Goal: Task Accomplishment & Management: Complete application form

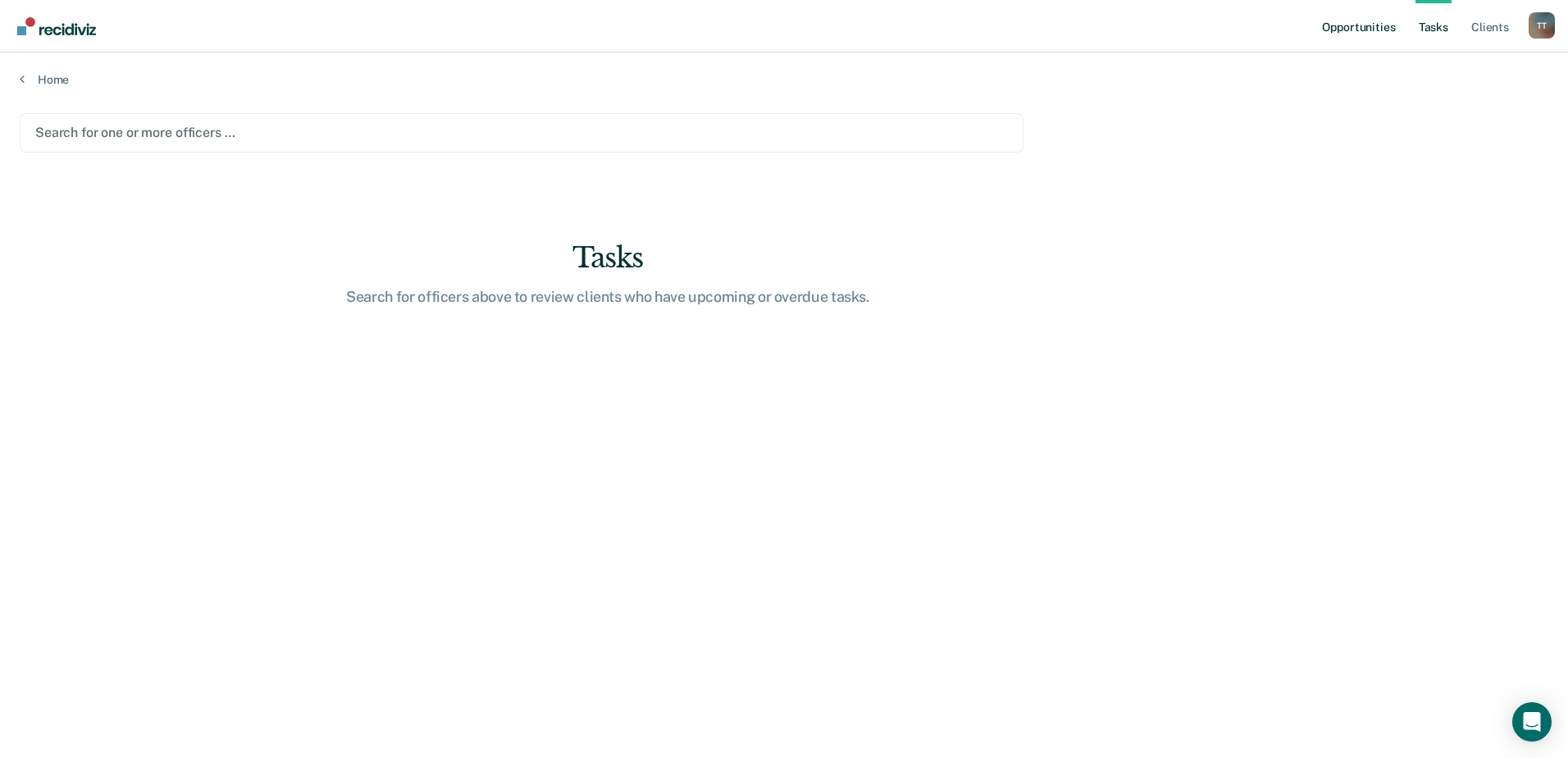
click at [1375, 32] on link "Opportunities" at bounding box center [1359, 26] width 80 height 53
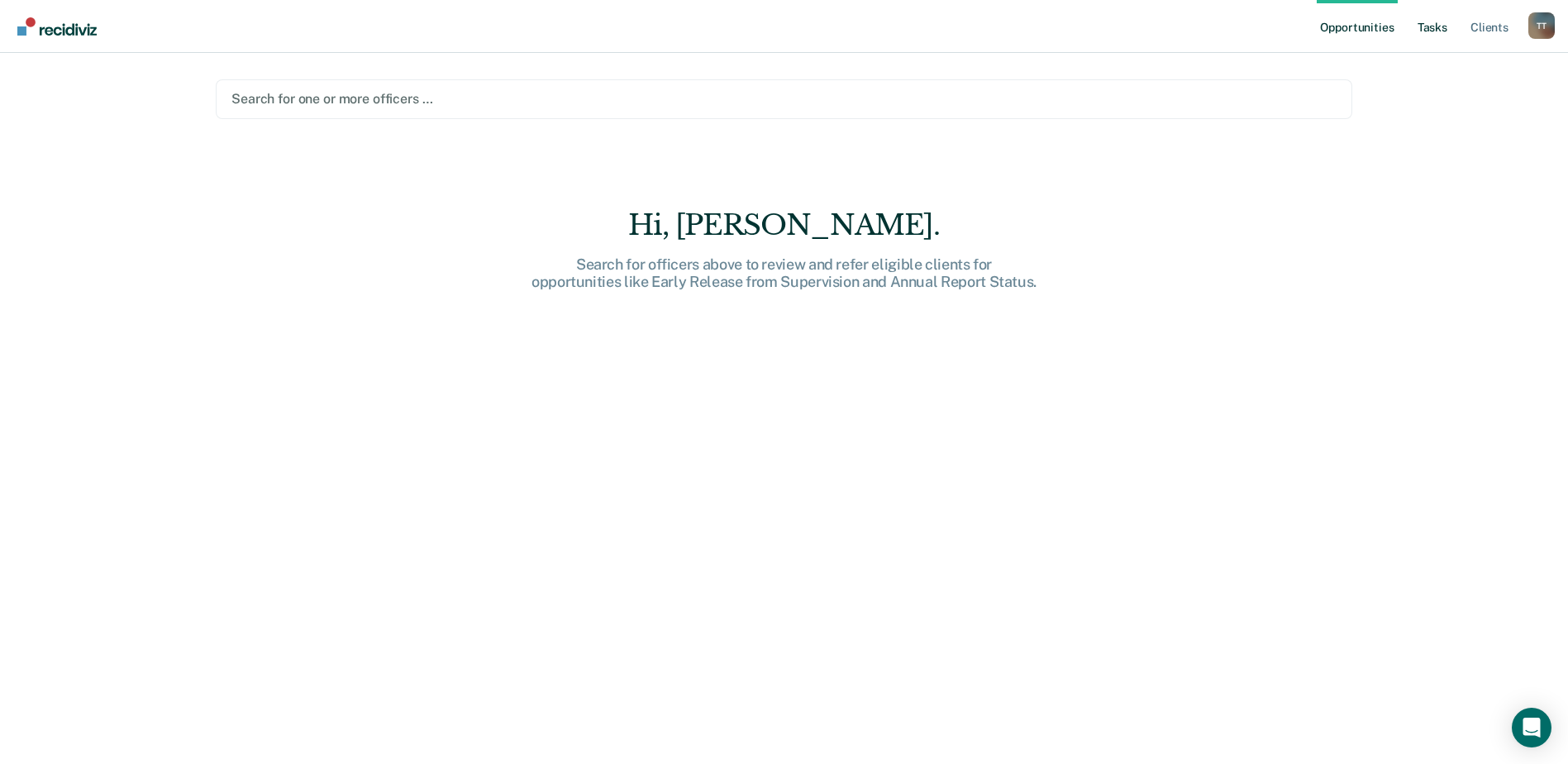
click at [1427, 31] on link "Tasks" at bounding box center [1432, 26] width 37 height 53
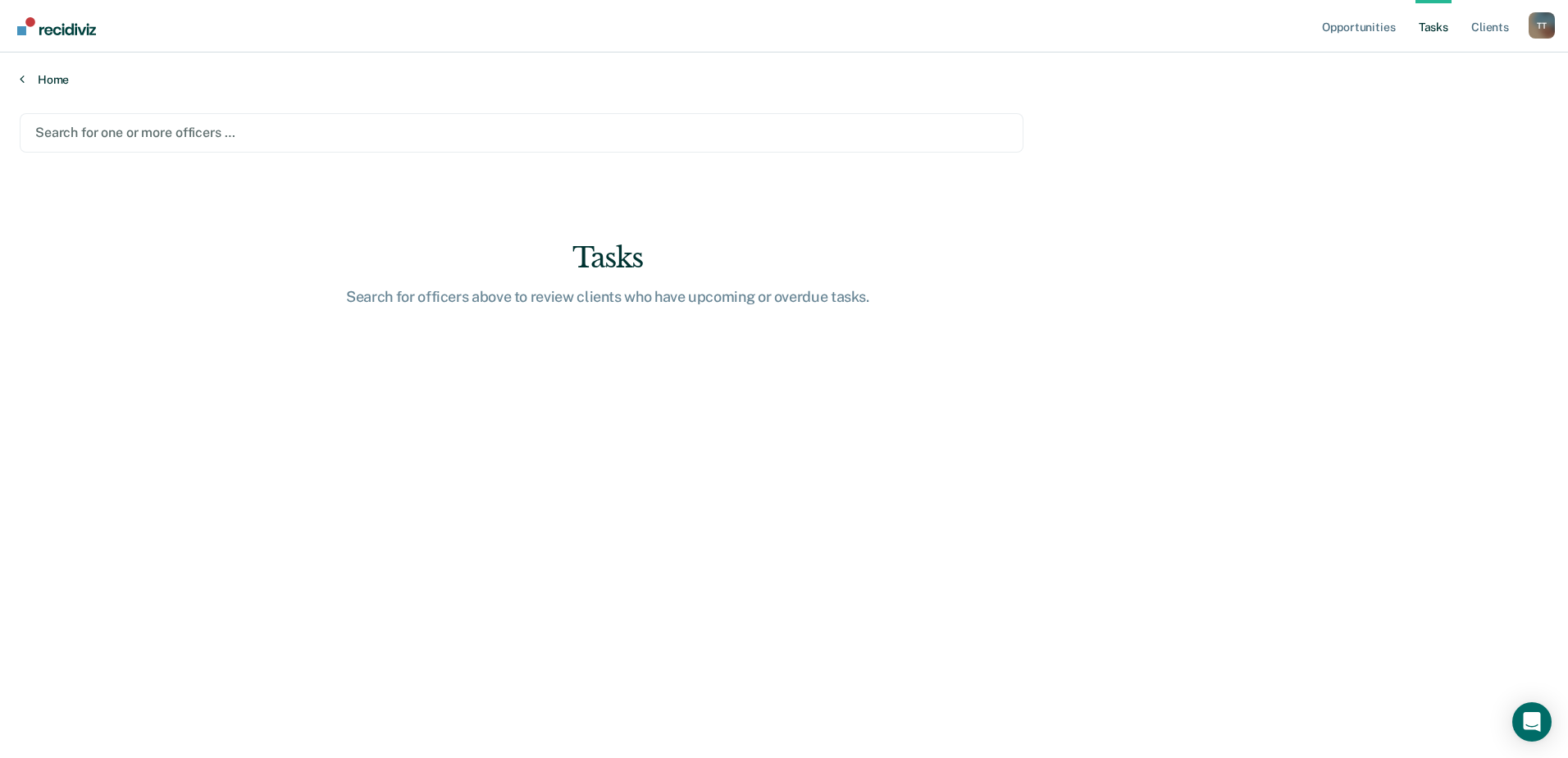
click at [41, 75] on link "Home" at bounding box center [784, 79] width 1528 height 15
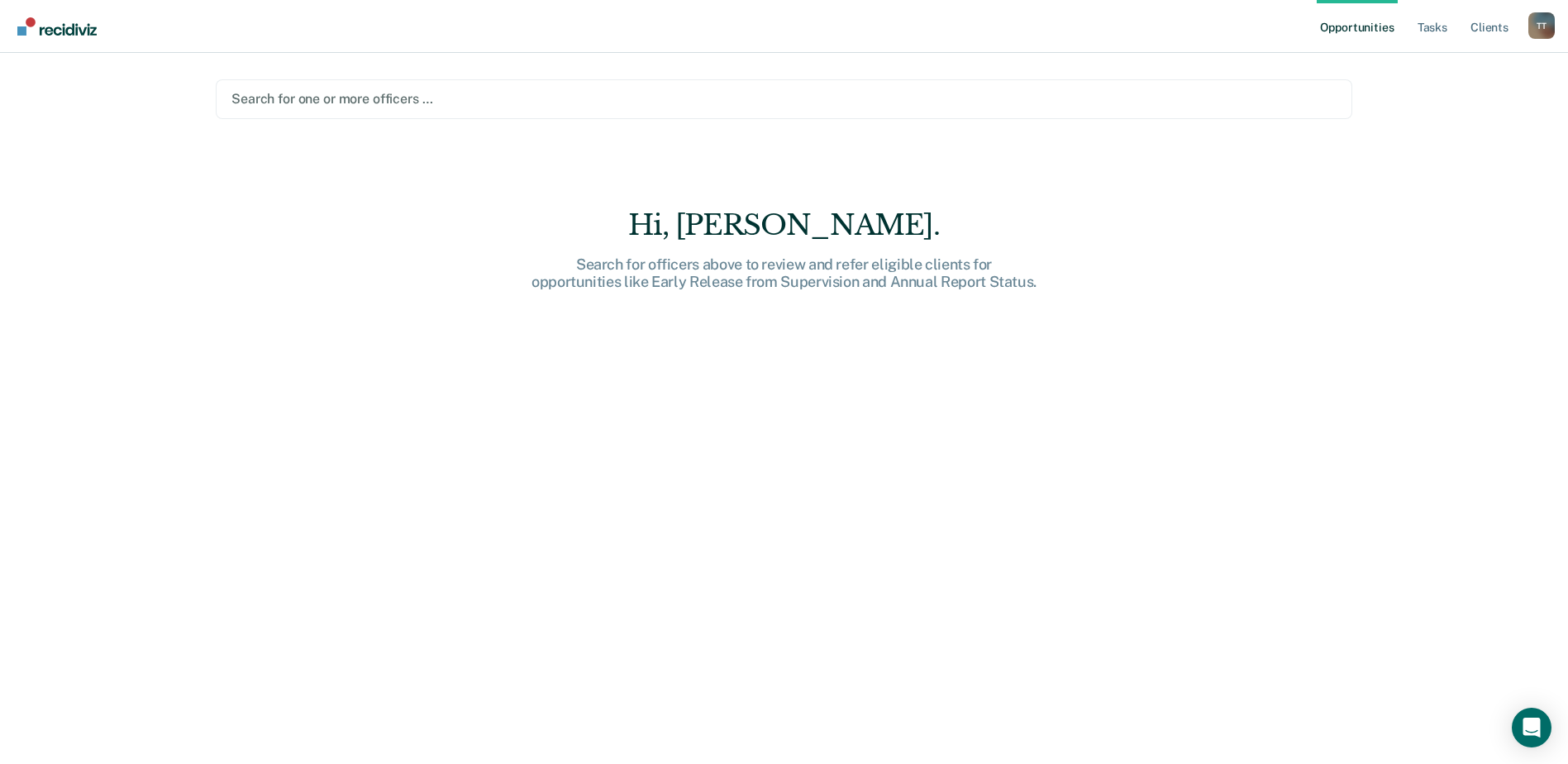
click at [288, 101] on div at bounding box center [784, 99] width 1105 height 19
click at [1483, 26] on link "Client s" at bounding box center [1489, 26] width 44 height 53
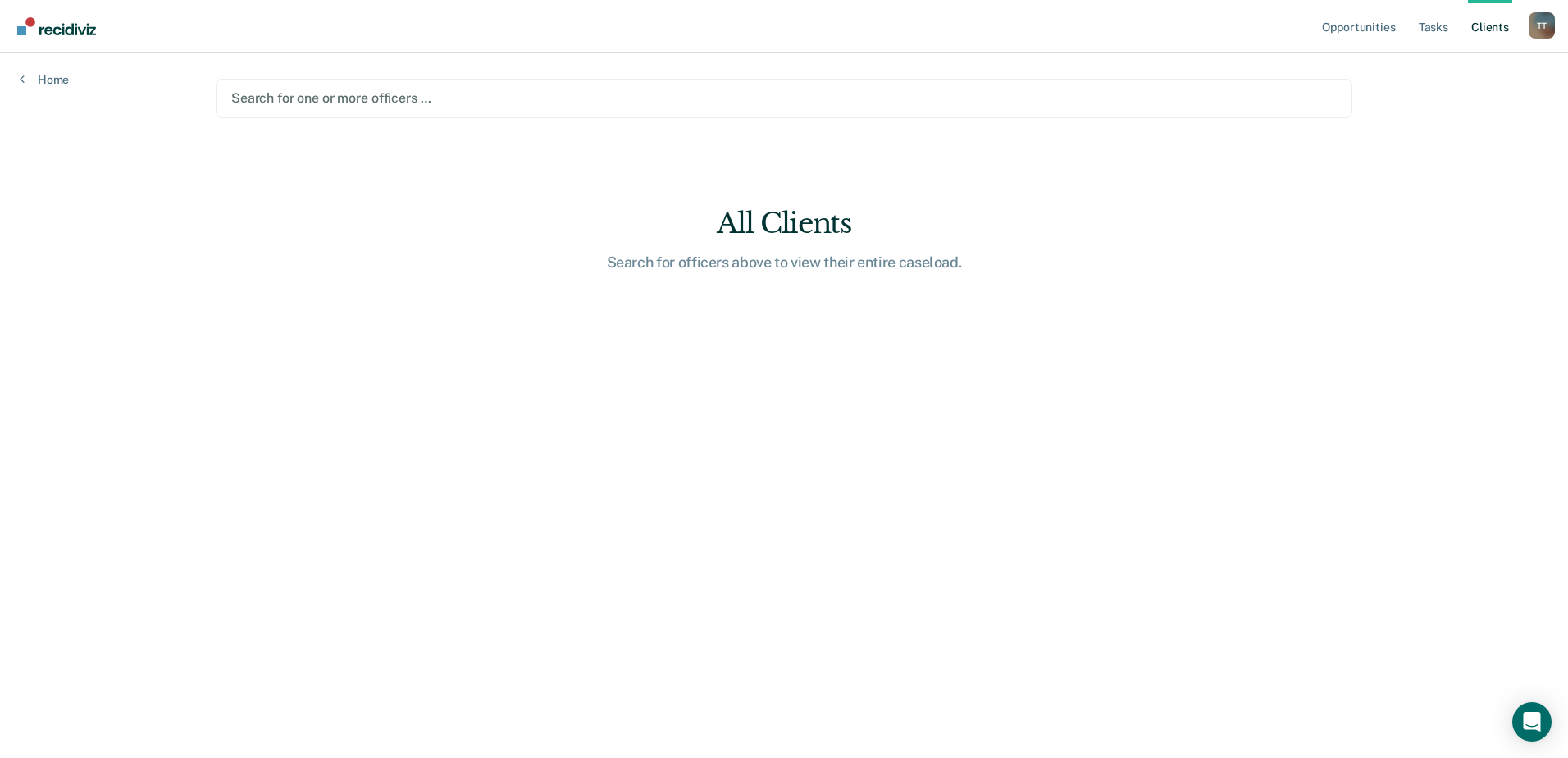
click at [1485, 28] on link "Client s" at bounding box center [1489, 26] width 44 height 53
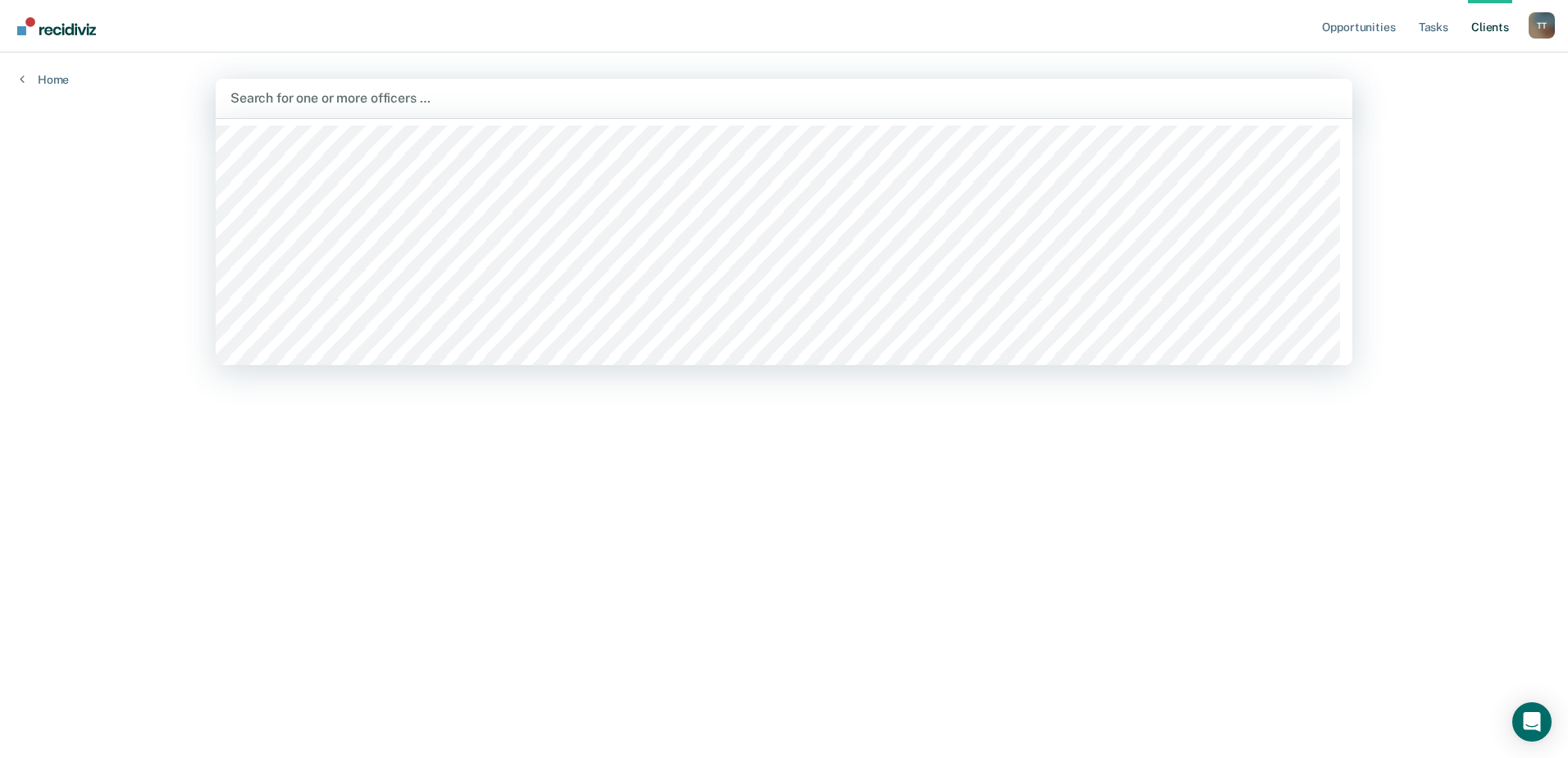
click at [243, 91] on div at bounding box center [784, 98] width 1107 height 19
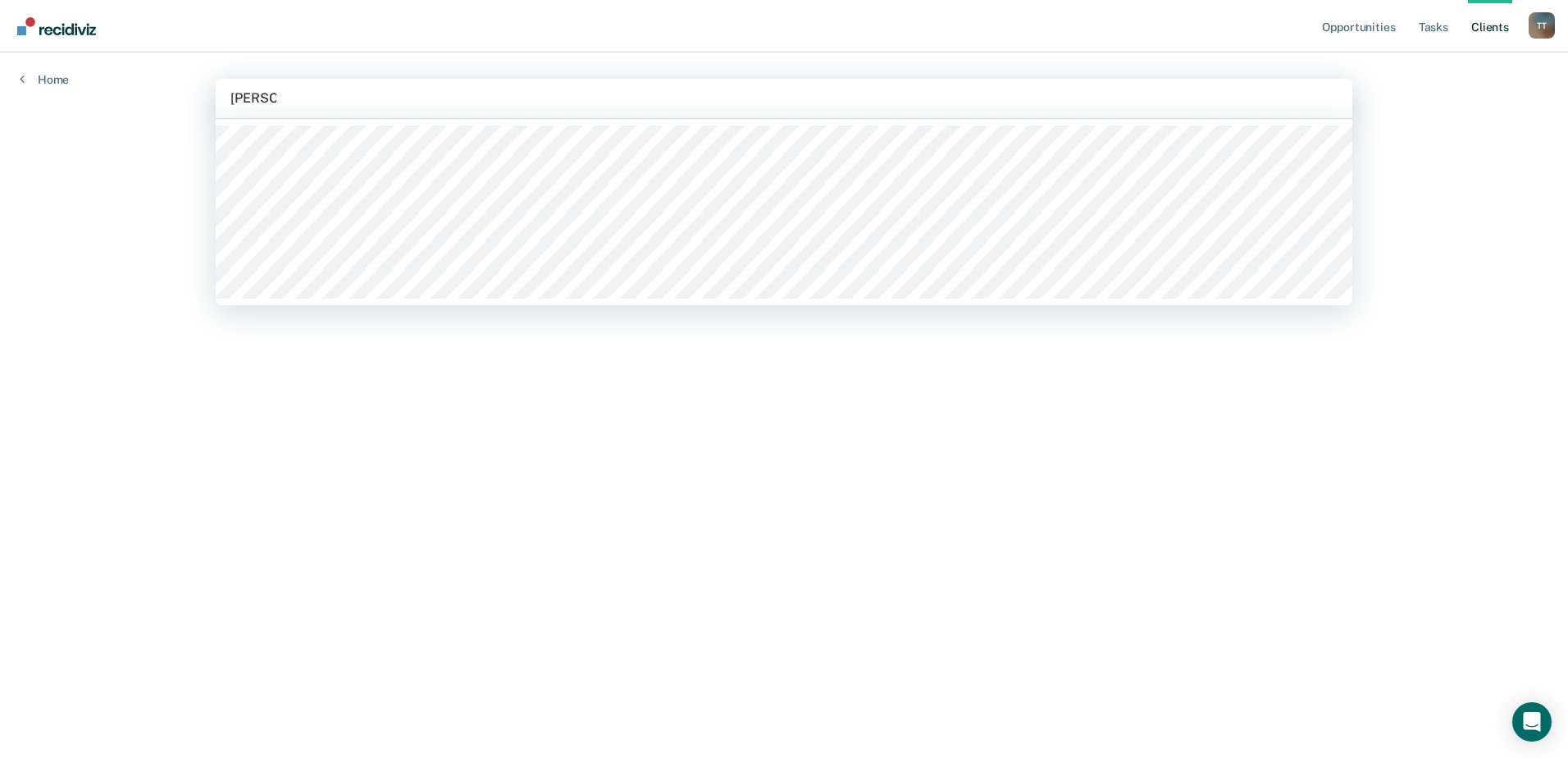
type input "[PERSON_NAME]"
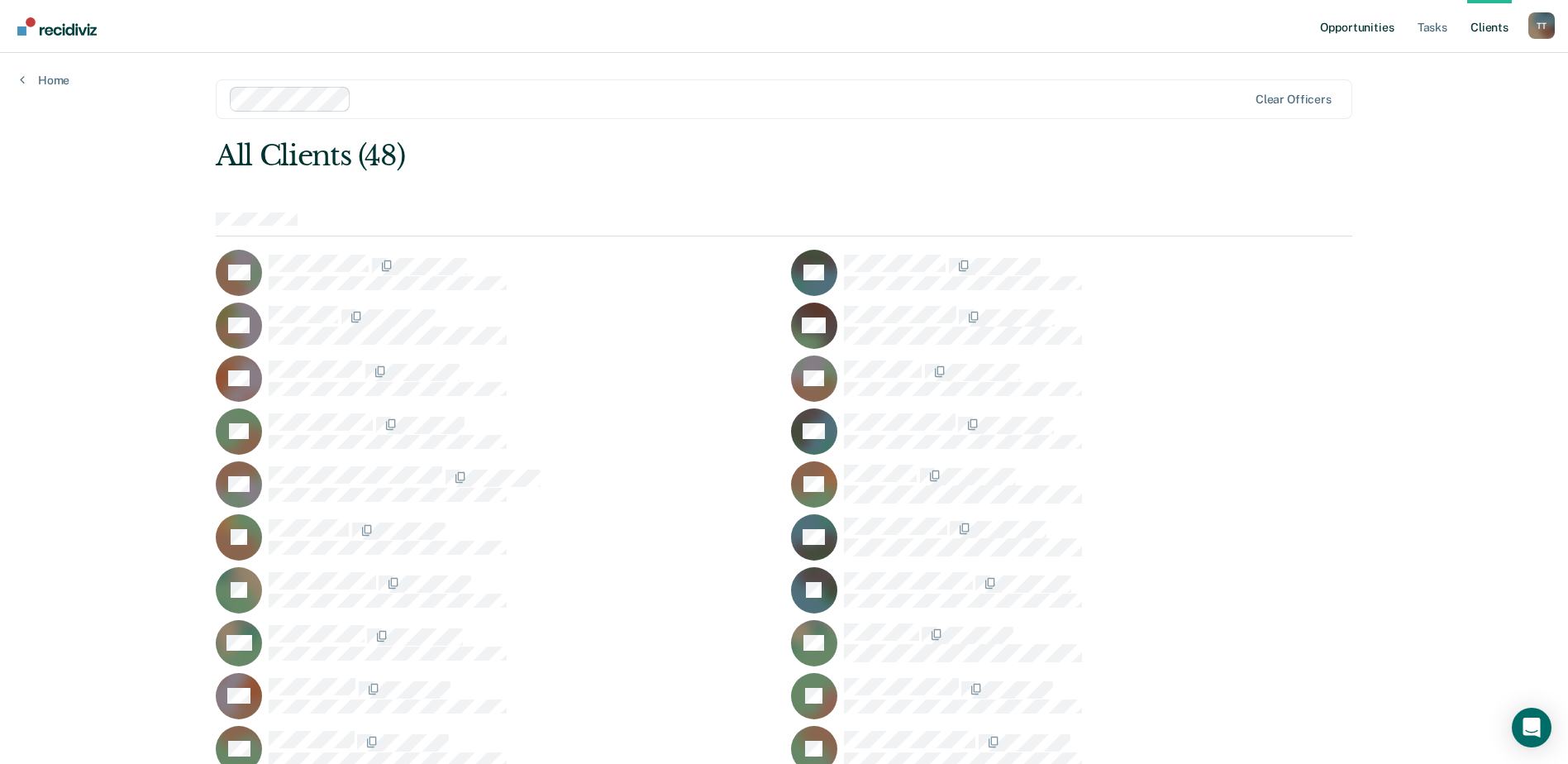
click at [1375, 25] on link "Opportunities" at bounding box center [1356, 26] width 80 height 53
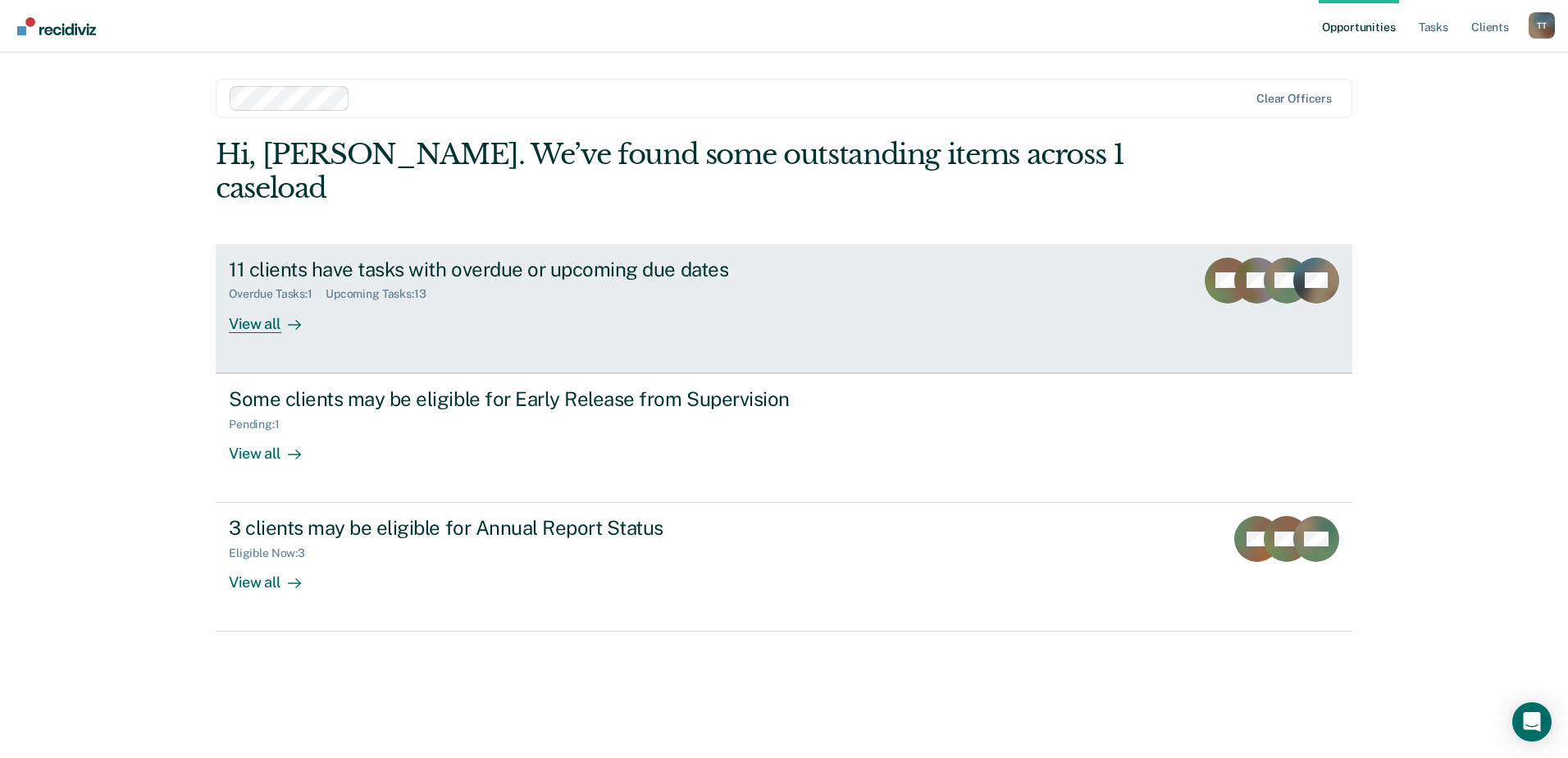
click at [260, 301] on div "View all" at bounding box center [275, 317] width 92 height 32
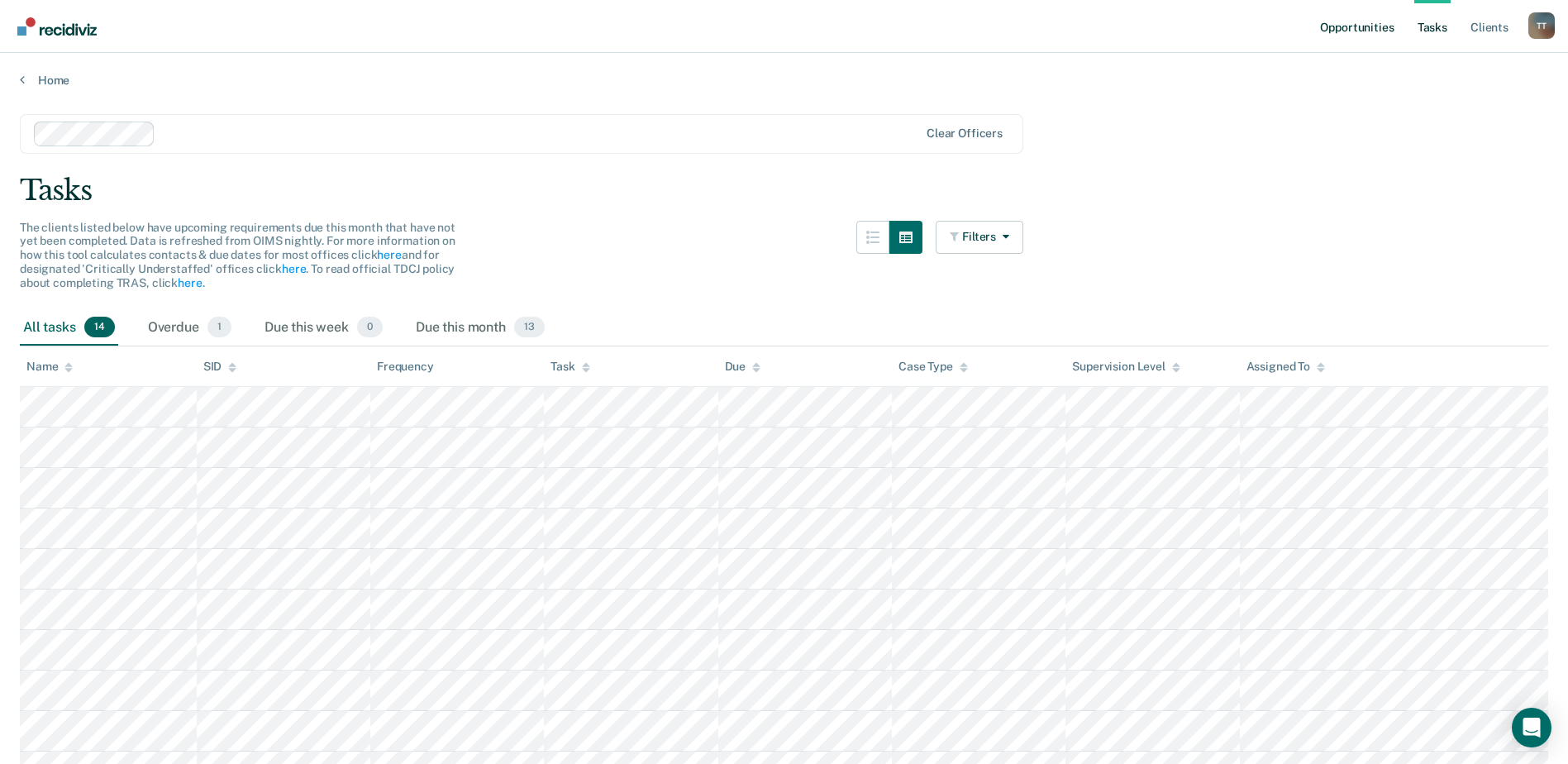
click at [1374, 24] on link "Opportunities" at bounding box center [1356, 26] width 80 height 53
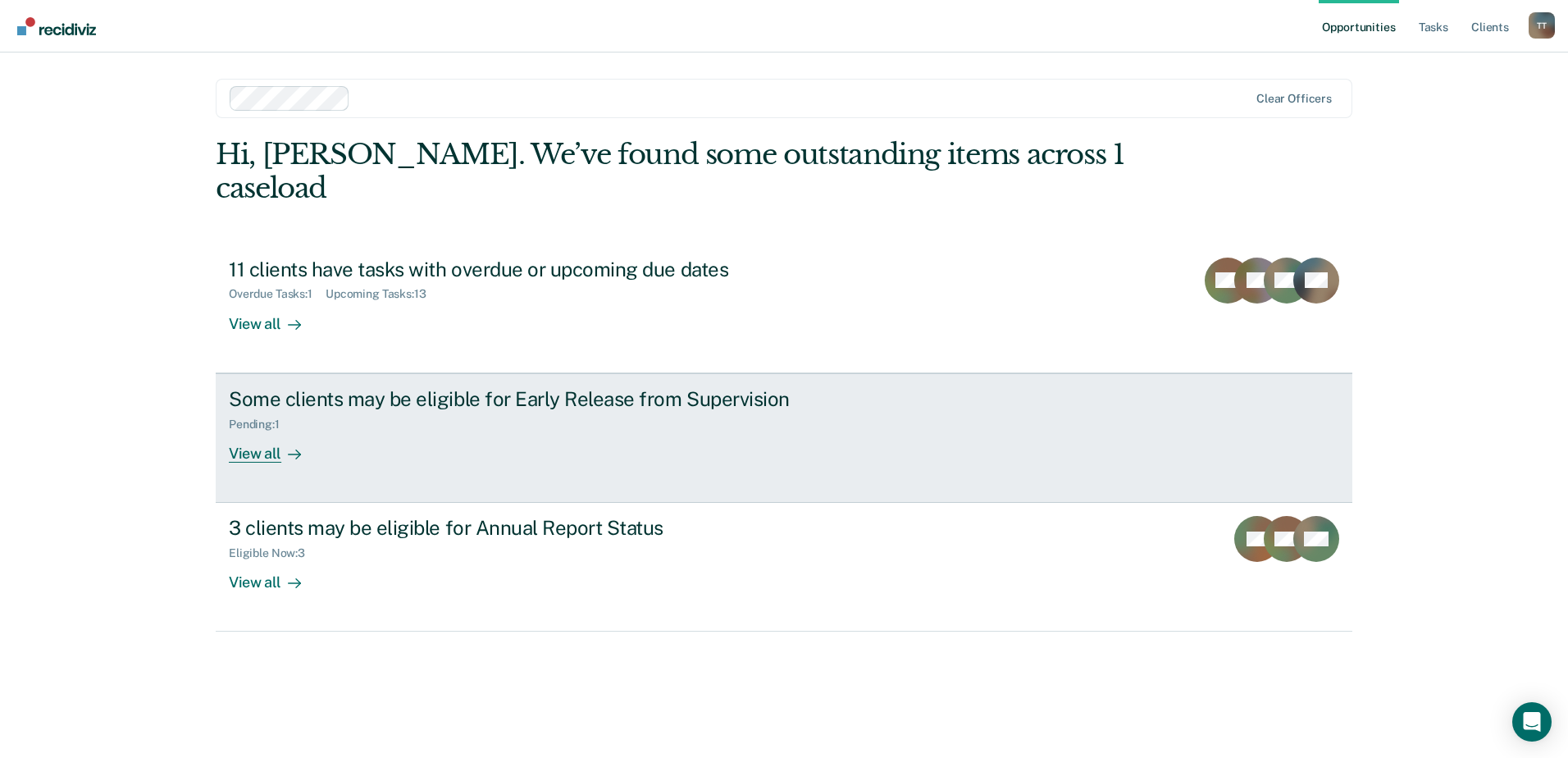
click at [248, 431] on div "View all" at bounding box center [275, 446] width 92 height 32
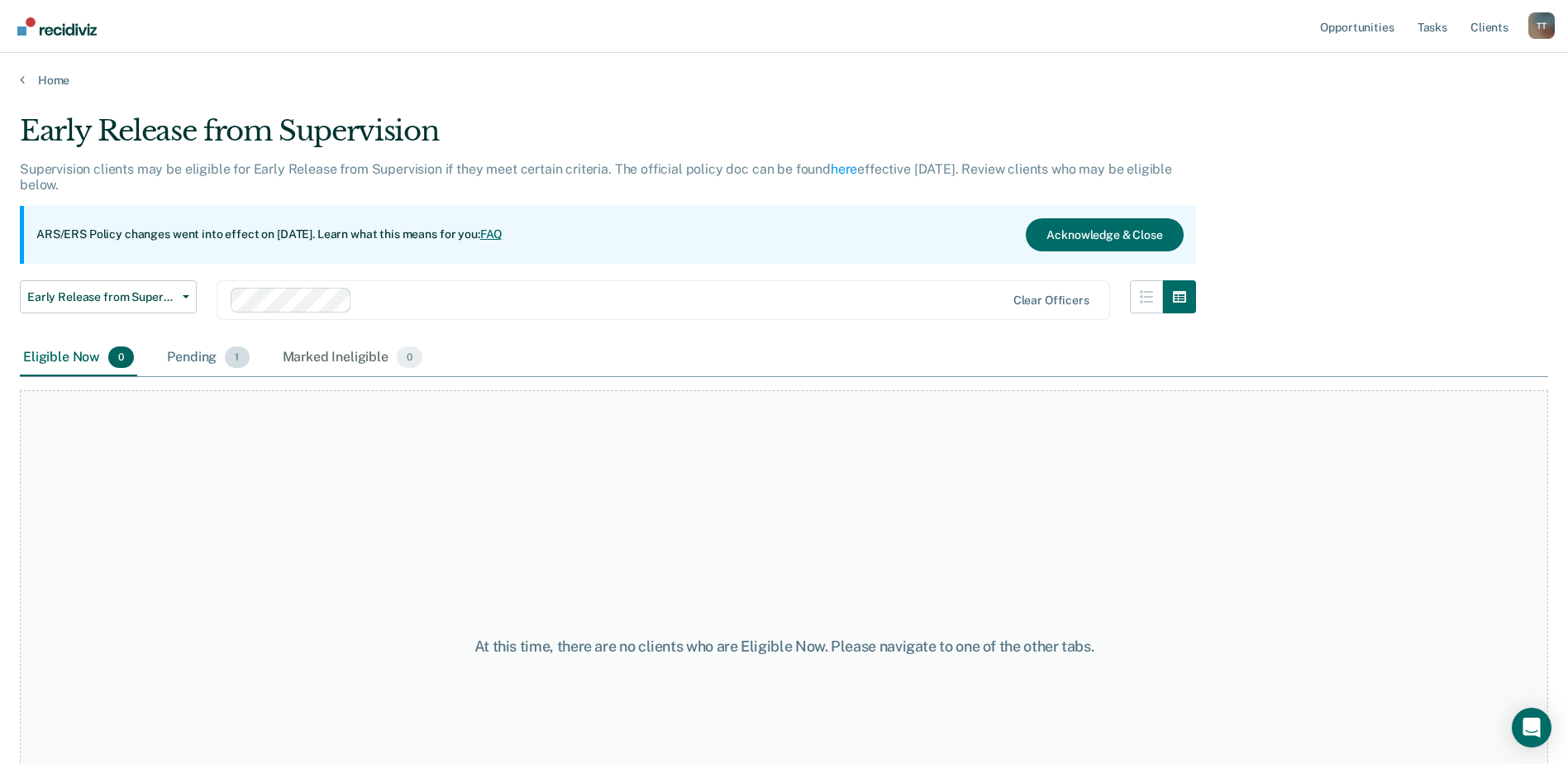
click at [174, 355] on div "Pending 1" at bounding box center [207, 358] width 88 height 37
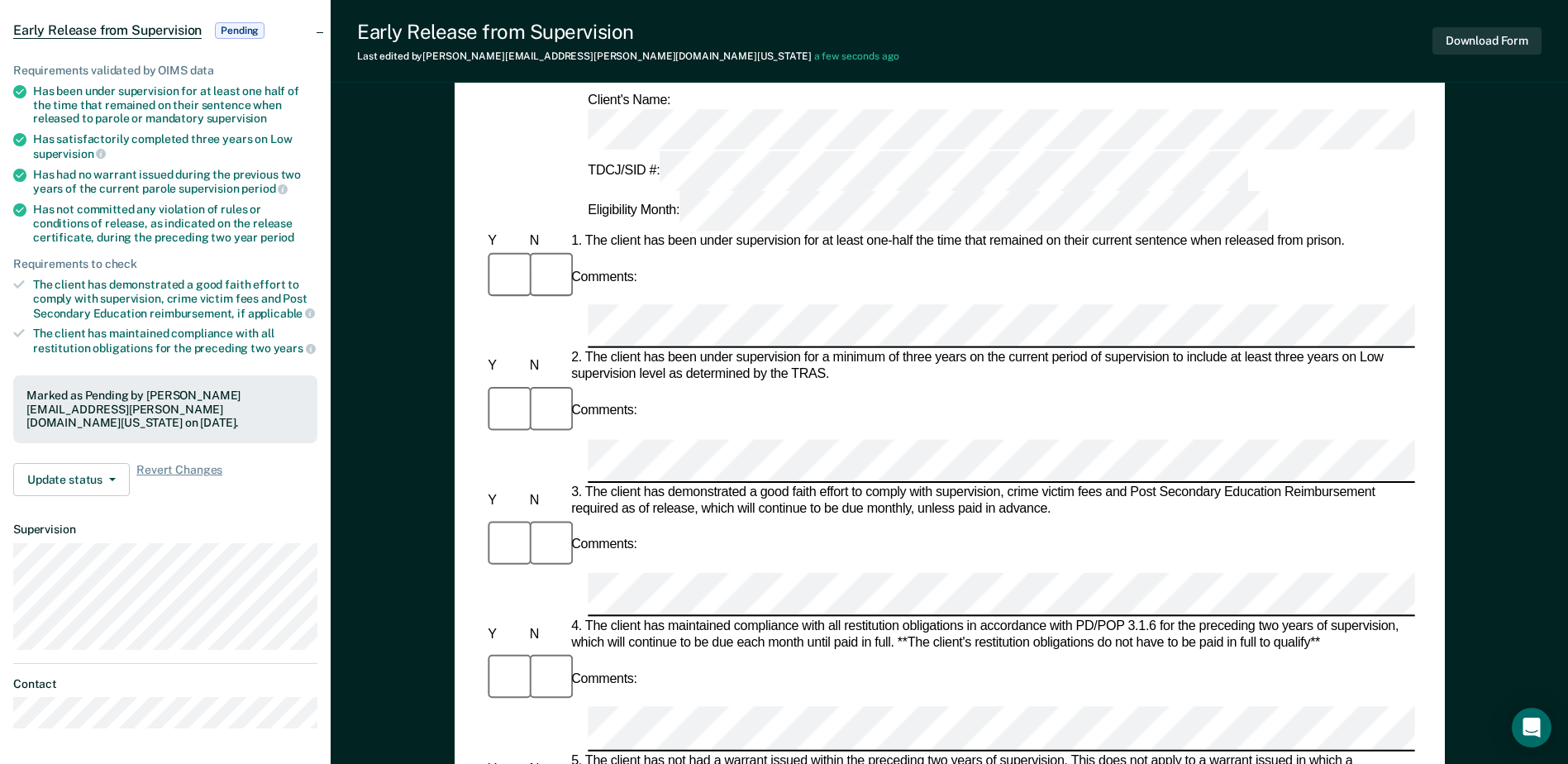
scroll to position [166, 0]
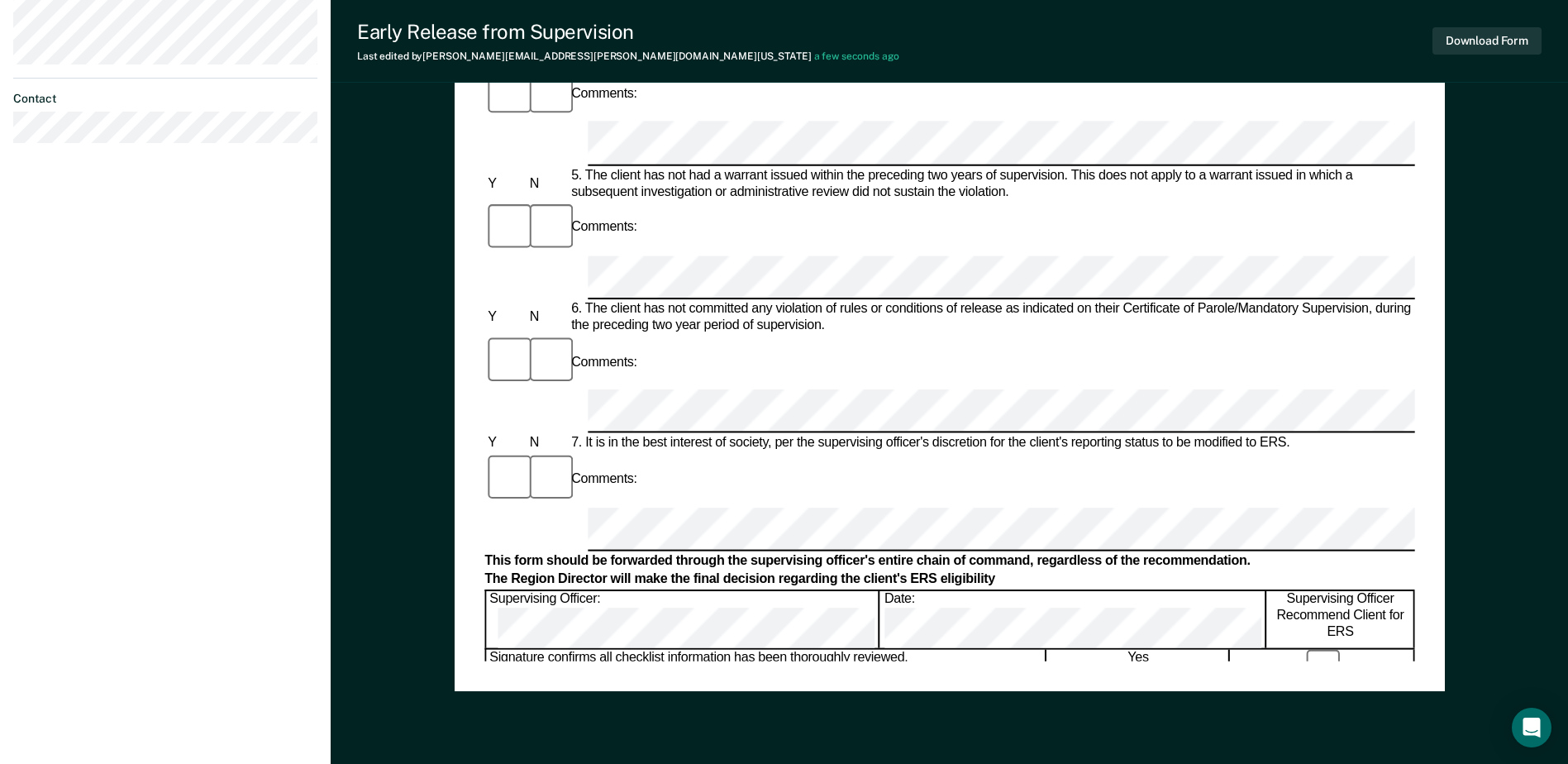
scroll to position [744, 0]
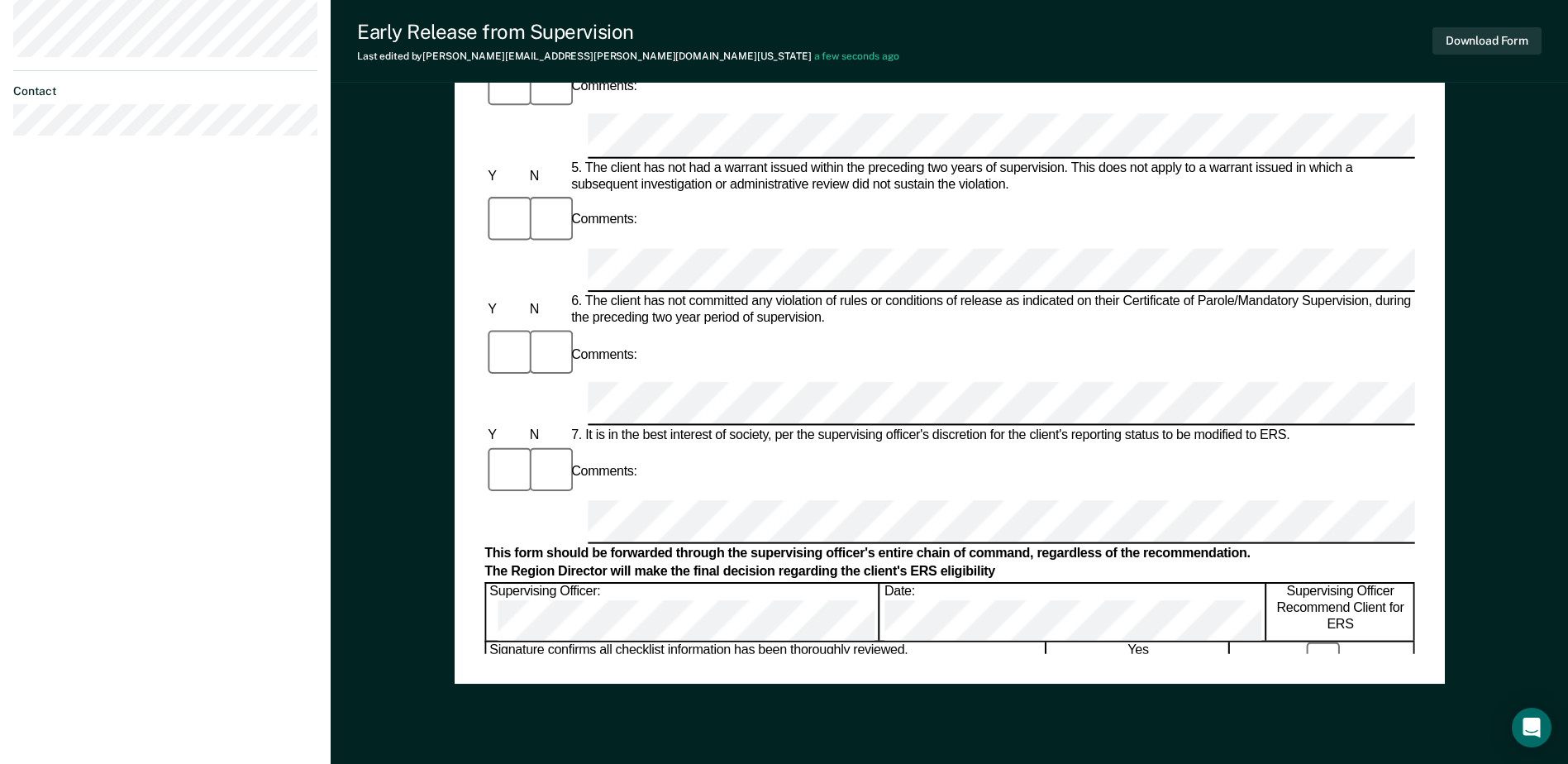
drag, startPoint x: 247, startPoint y: 637, endPoint x: 228, endPoint y: 624, distance: 23.0
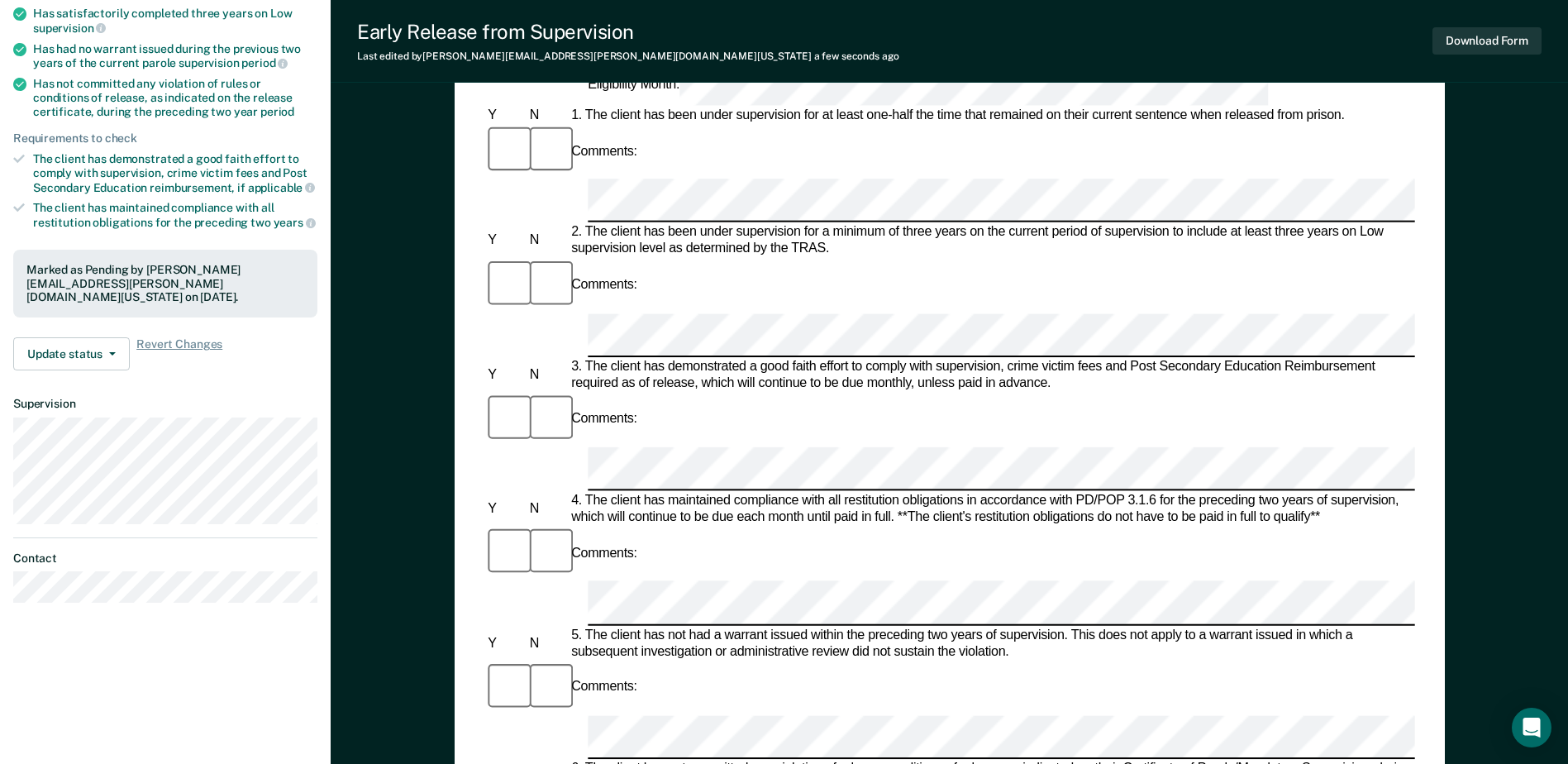
scroll to position [248, 0]
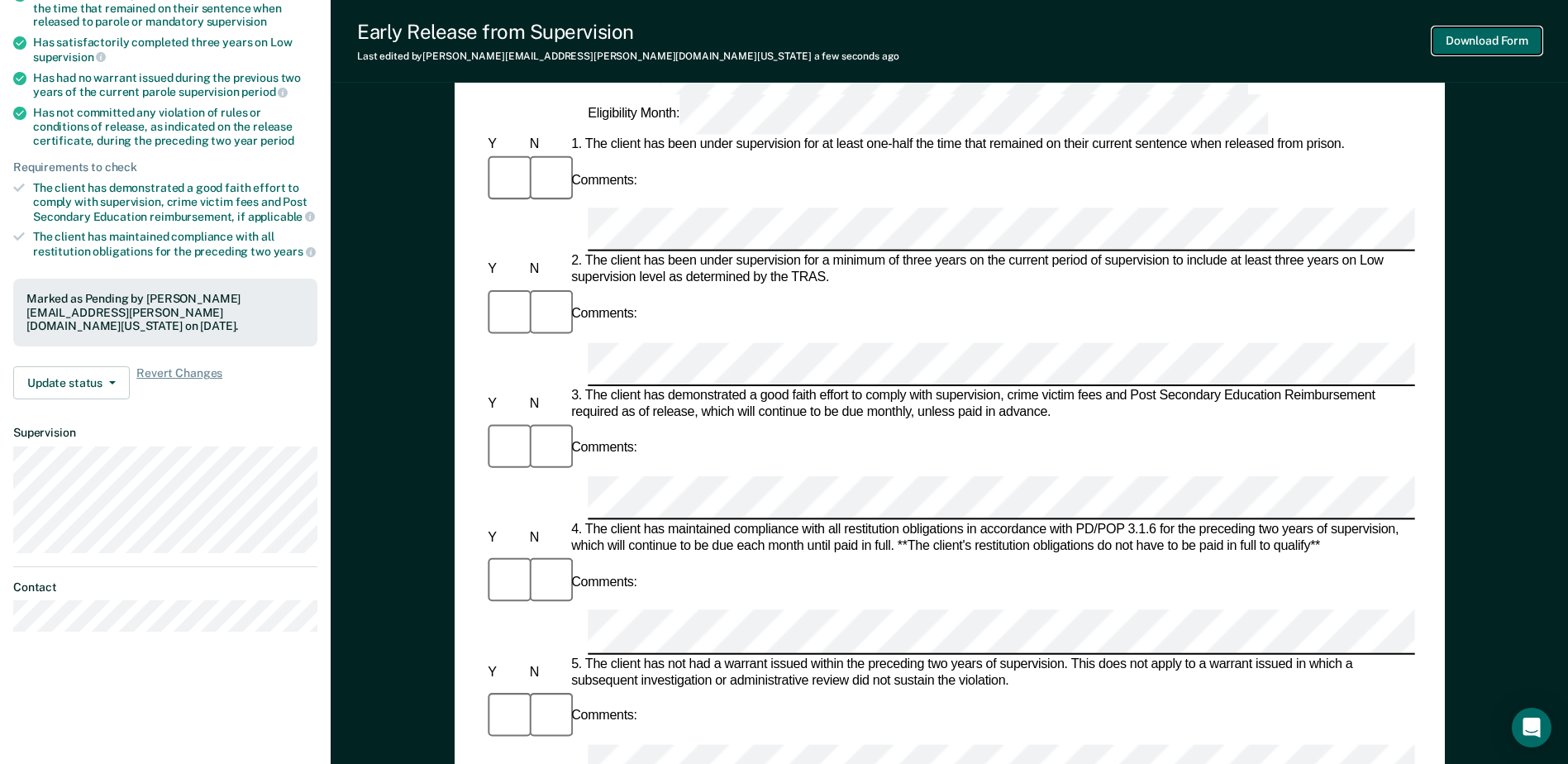
click at [1503, 32] on button "Download Form" at bounding box center [1486, 40] width 109 height 27
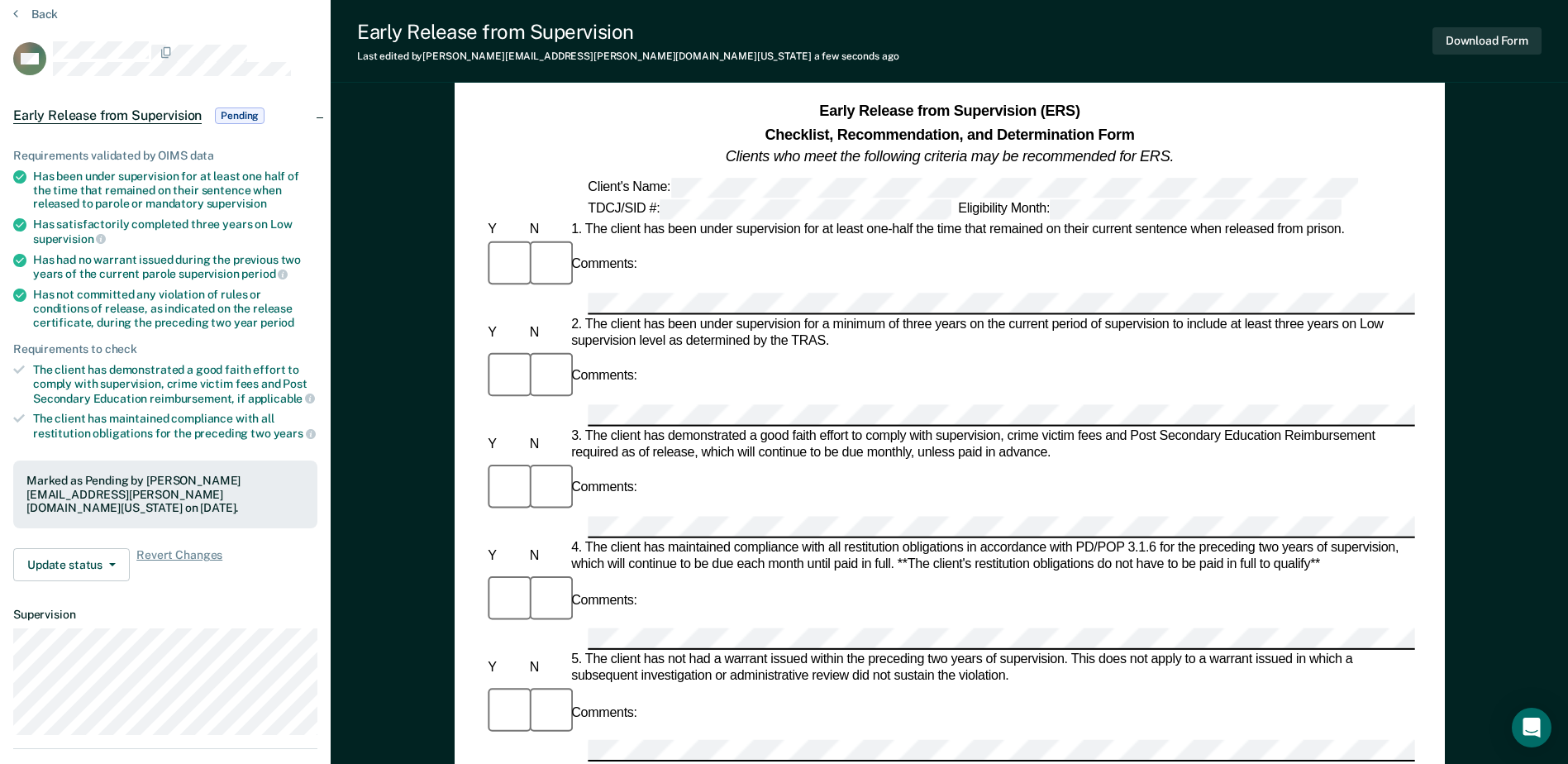
scroll to position [0, 0]
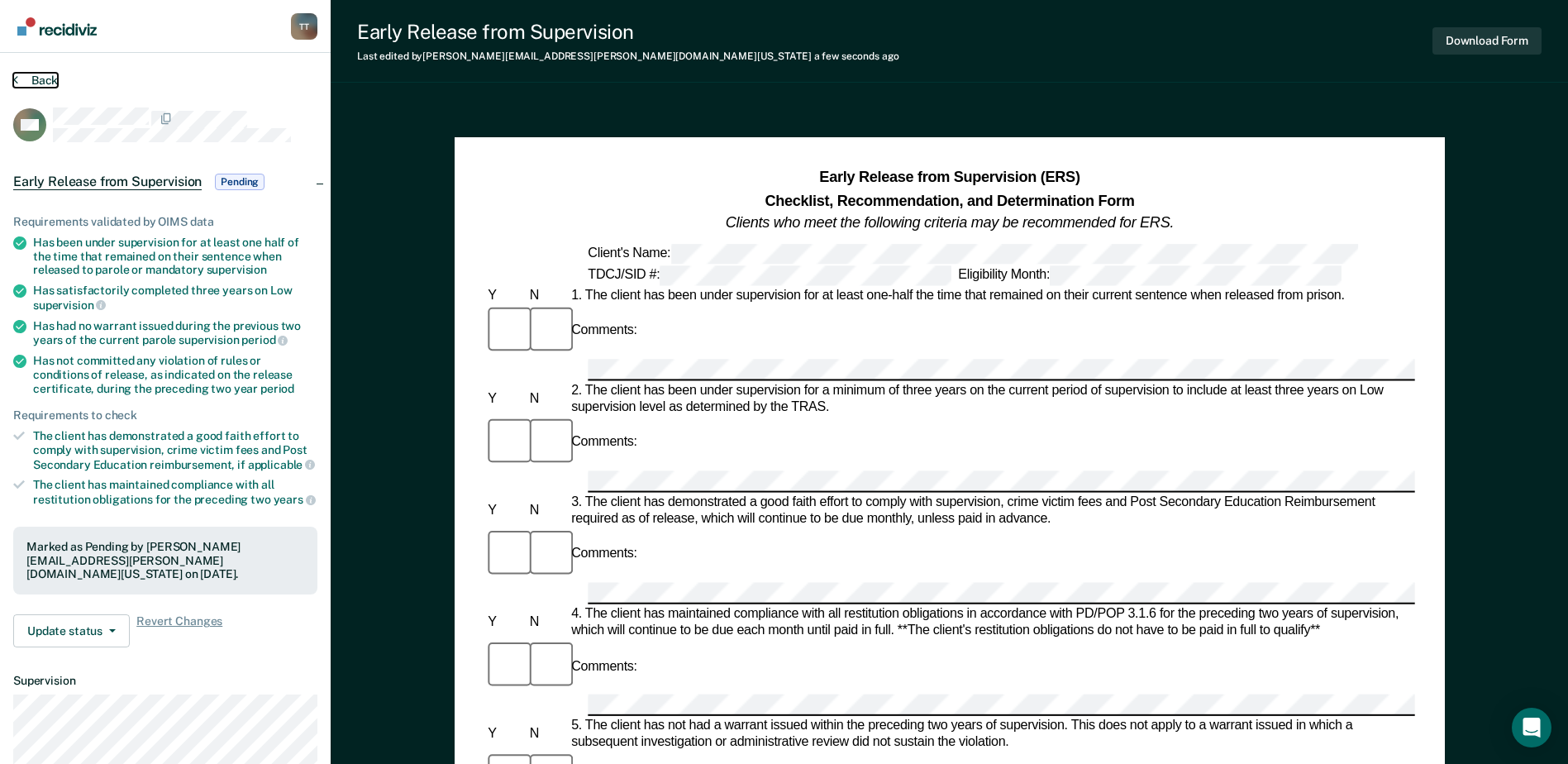
click at [45, 86] on button "Back" at bounding box center [35, 79] width 44 height 15
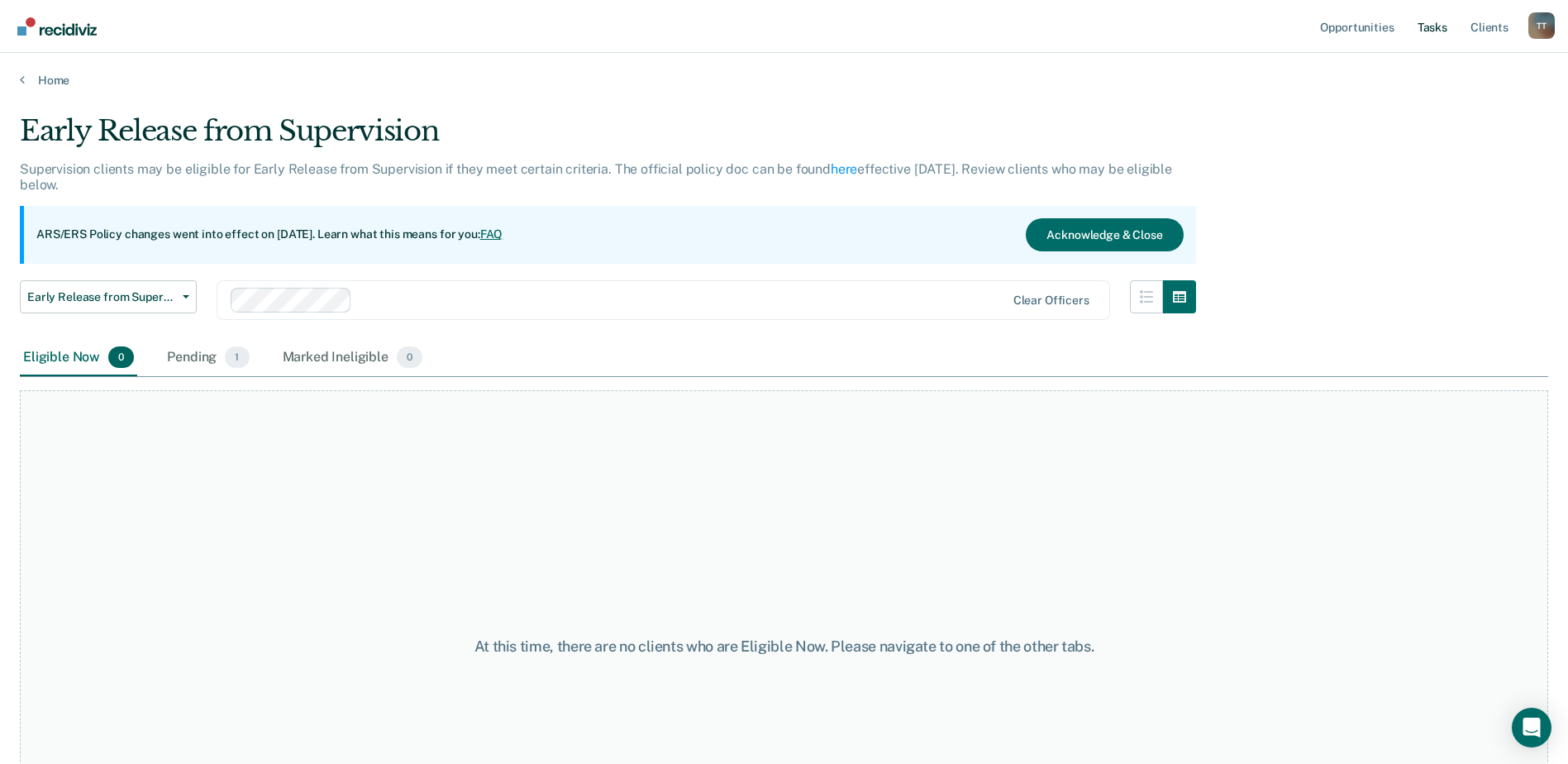
click at [1439, 27] on link "Tasks" at bounding box center [1432, 26] width 37 height 53
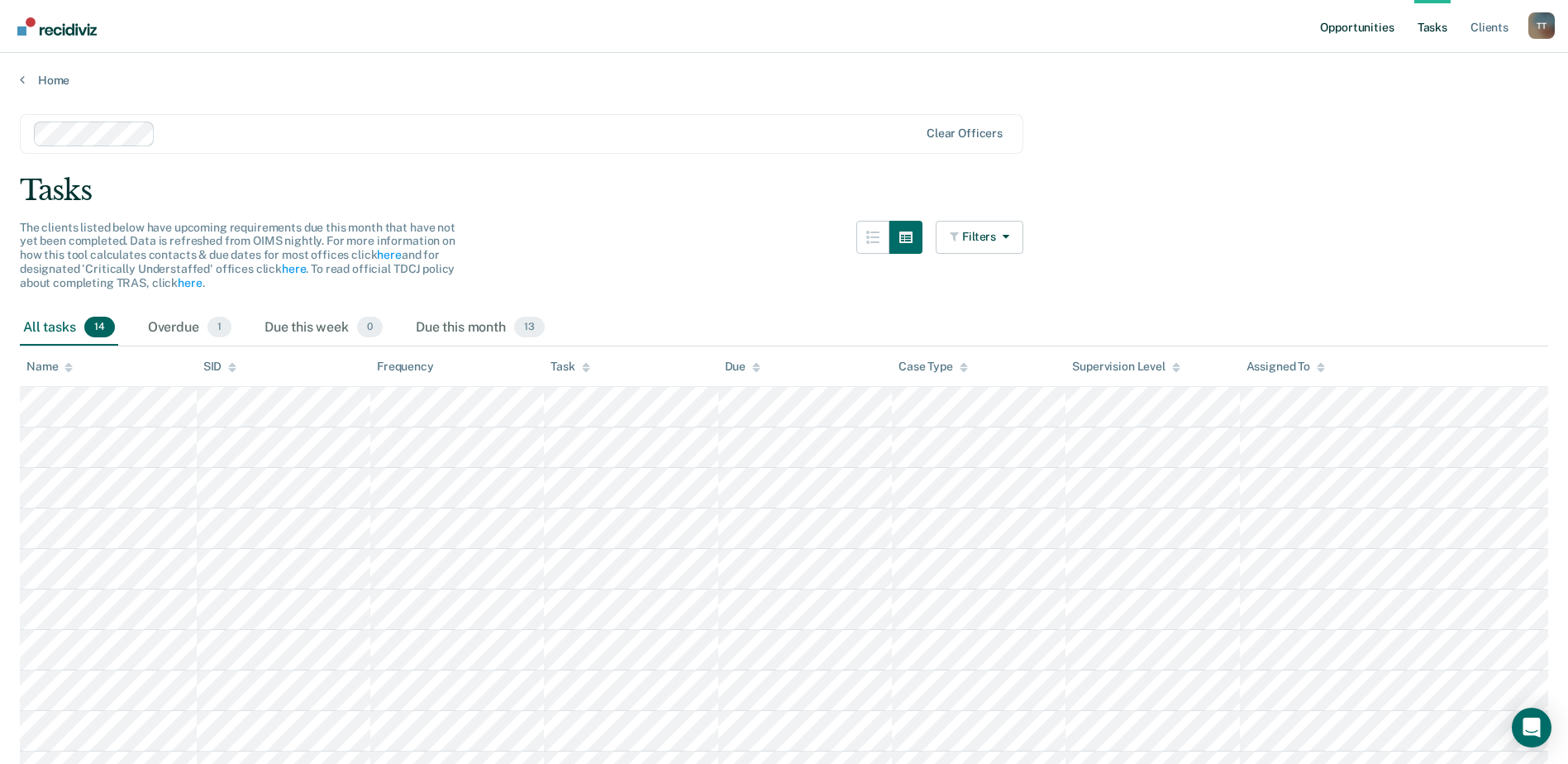
click at [1381, 28] on link "Opportunities" at bounding box center [1356, 26] width 80 height 53
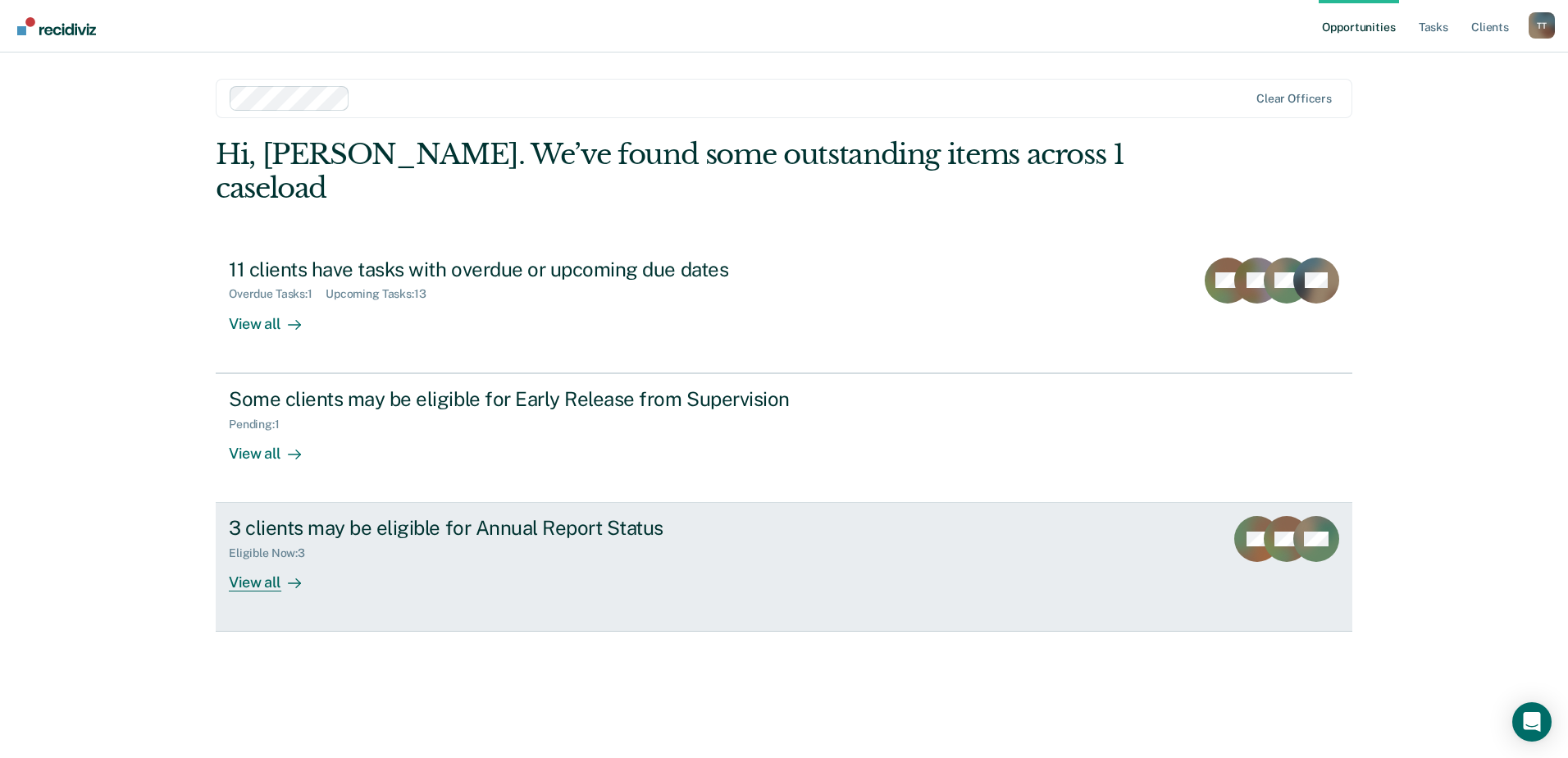
click at [258, 561] on div "View all" at bounding box center [275, 576] width 92 height 32
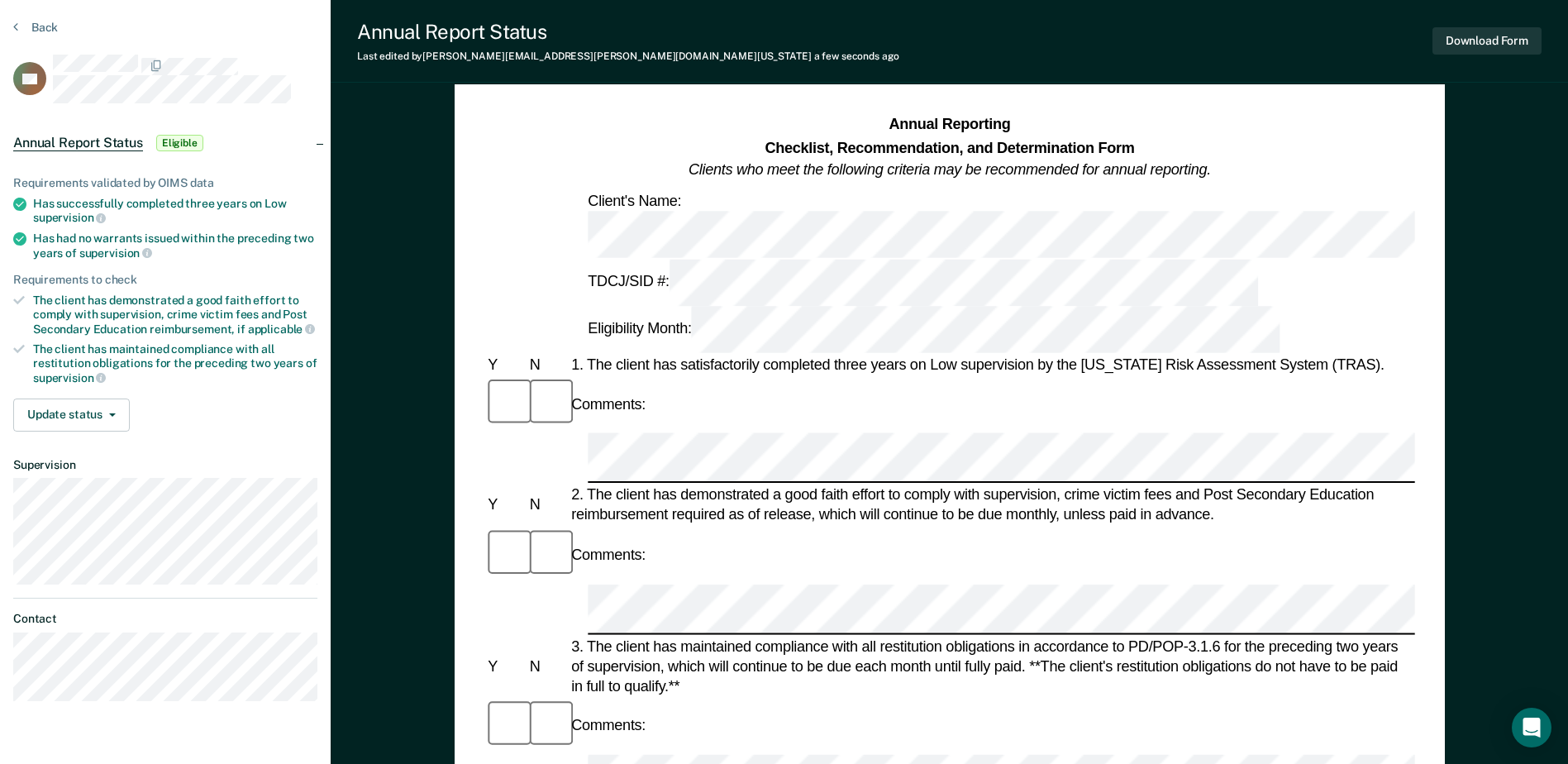
scroll to position [83, 0]
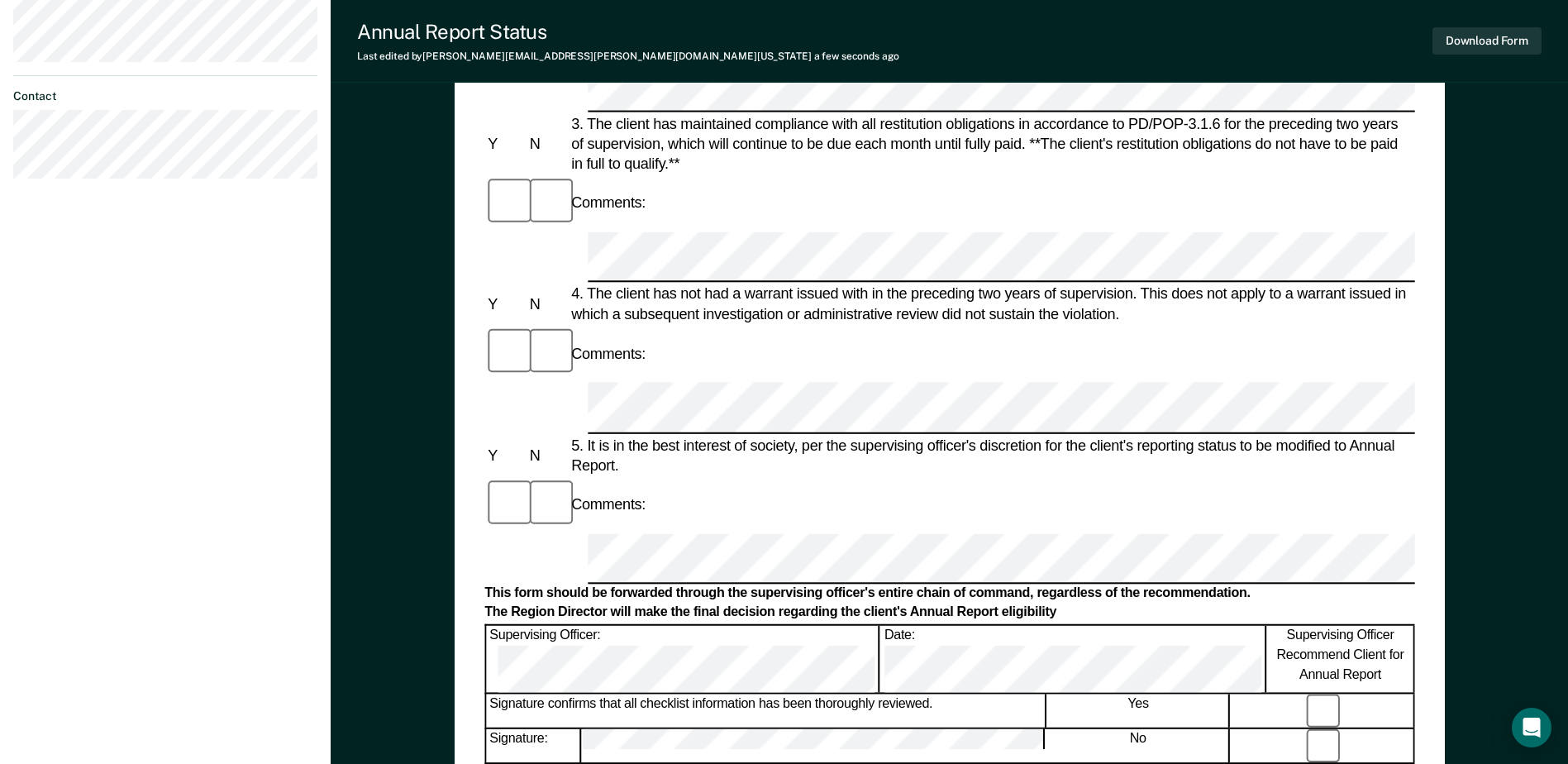
scroll to position [579, 0]
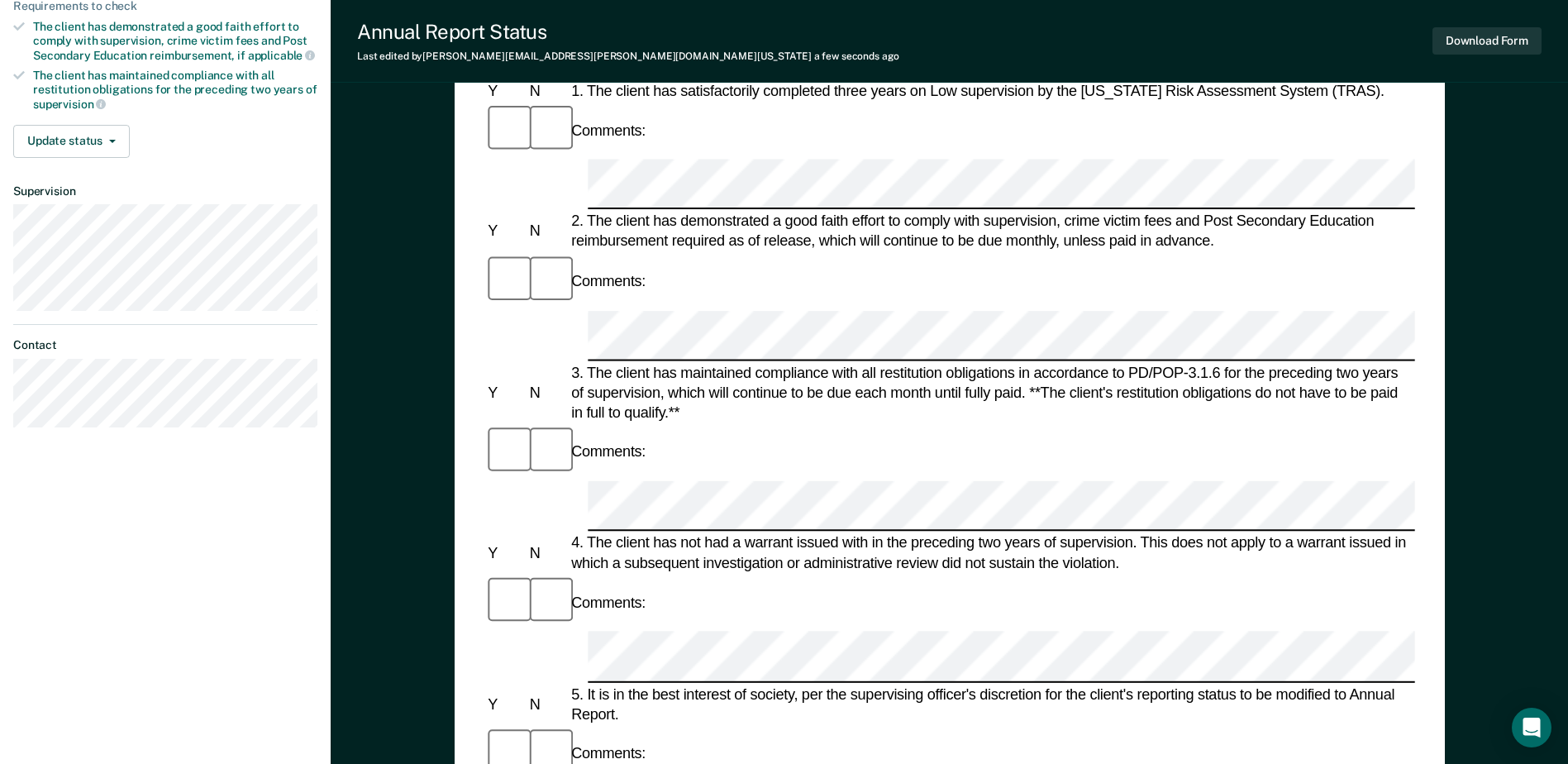
scroll to position [297, 0]
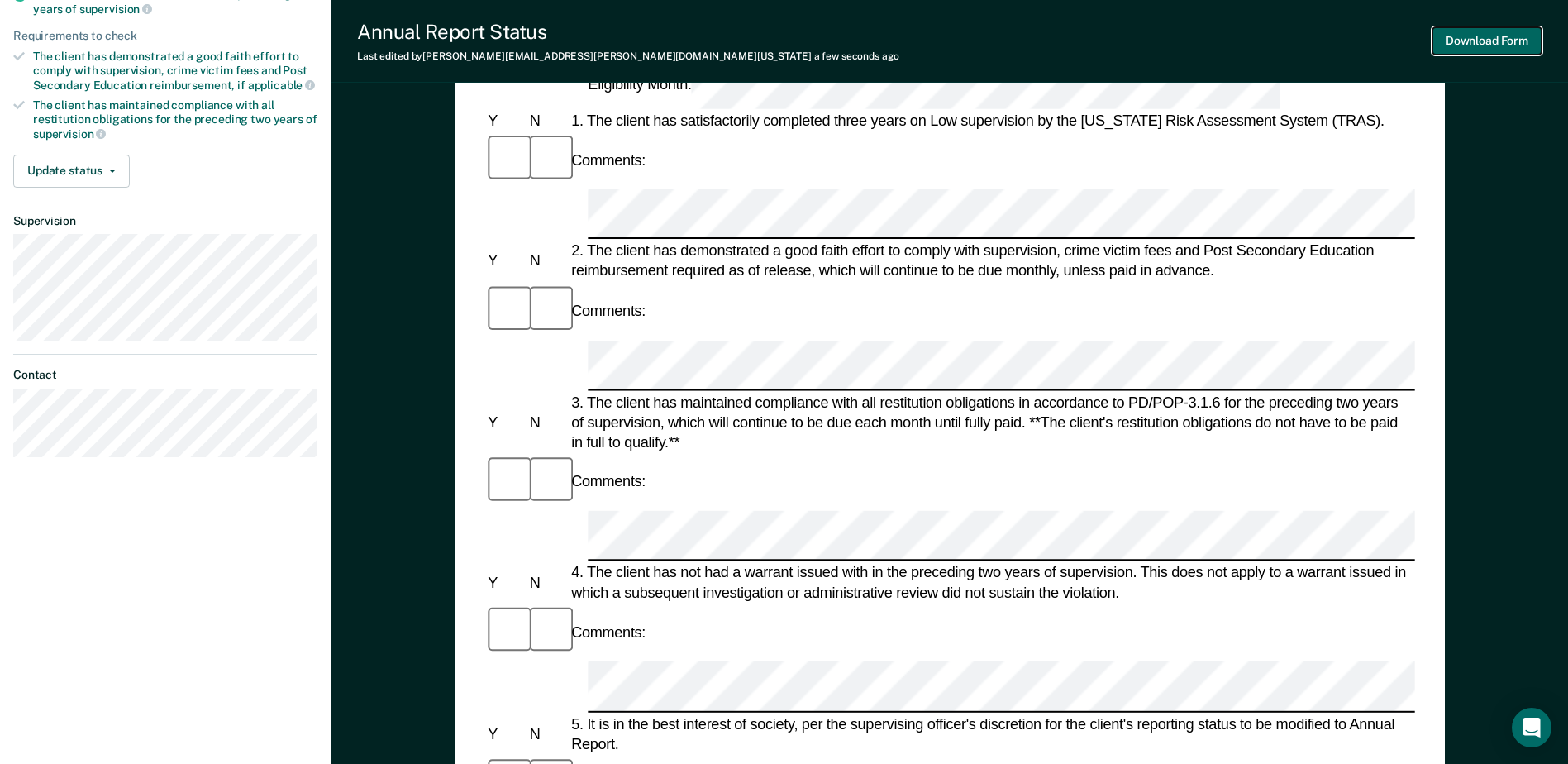
click at [1491, 38] on button "Download Form" at bounding box center [1486, 40] width 109 height 27
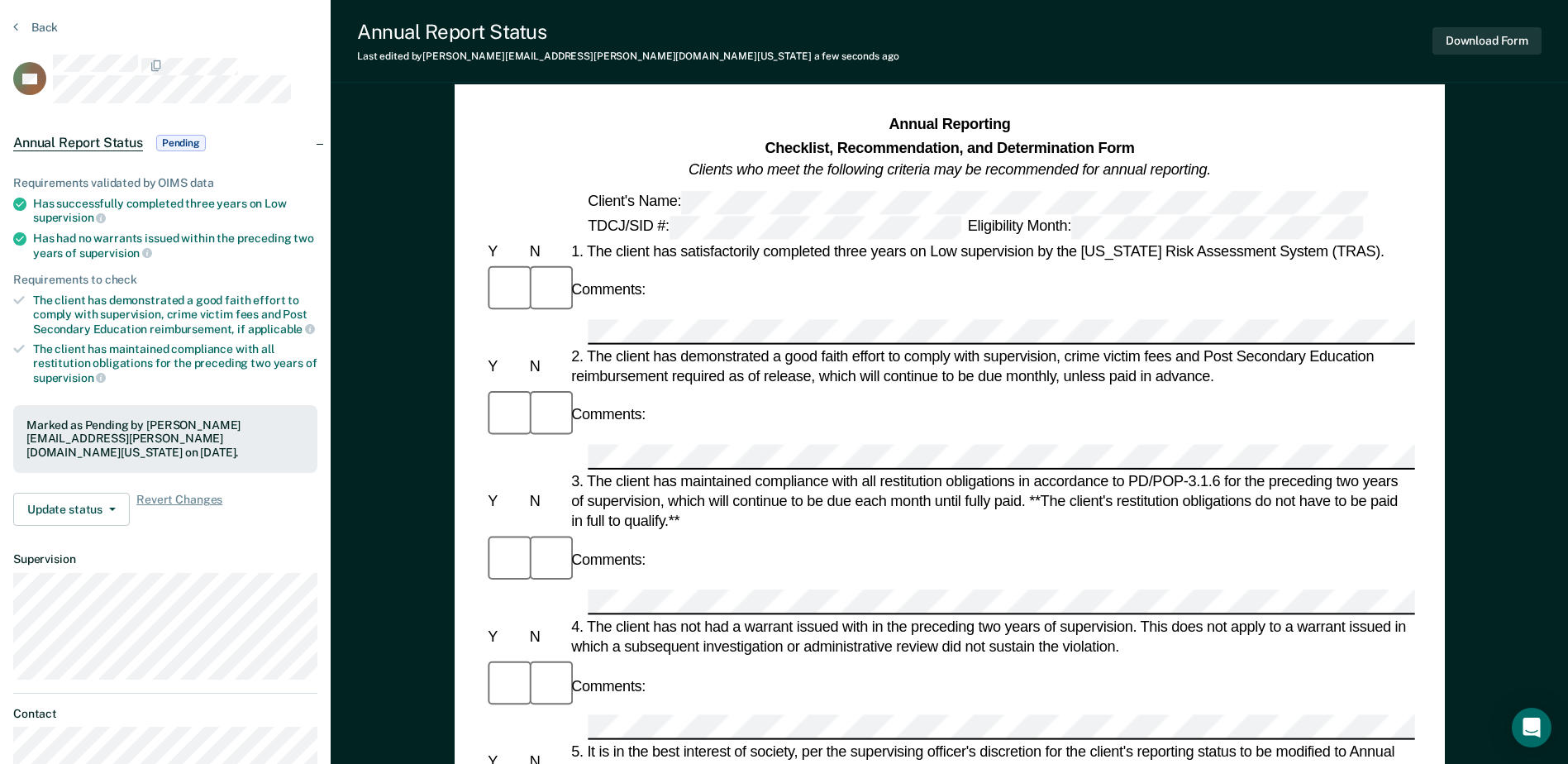
scroll to position [49, 0]
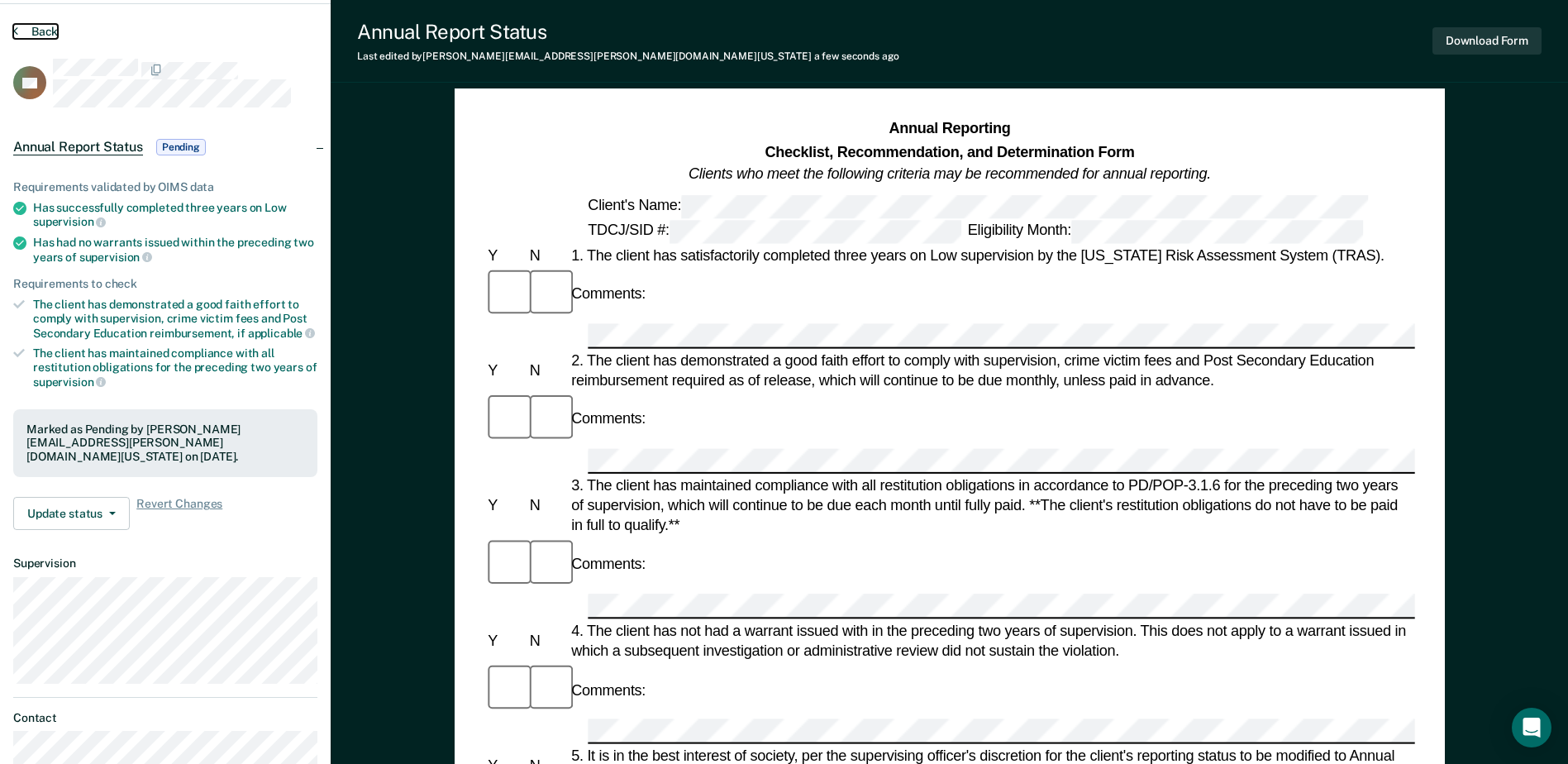
click at [47, 26] on button "Back" at bounding box center [35, 31] width 44 height 15
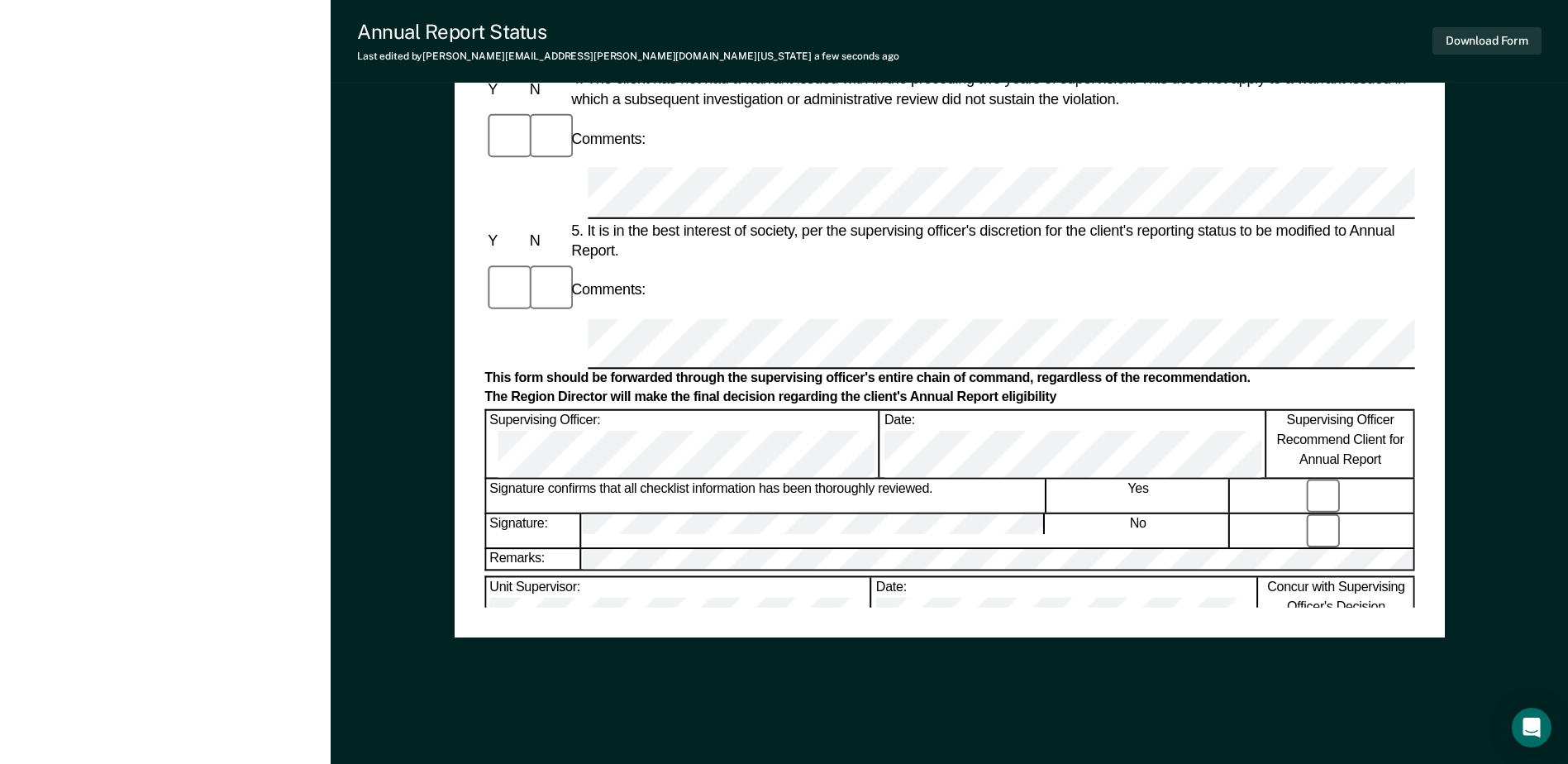
scroll to position [793, 0]
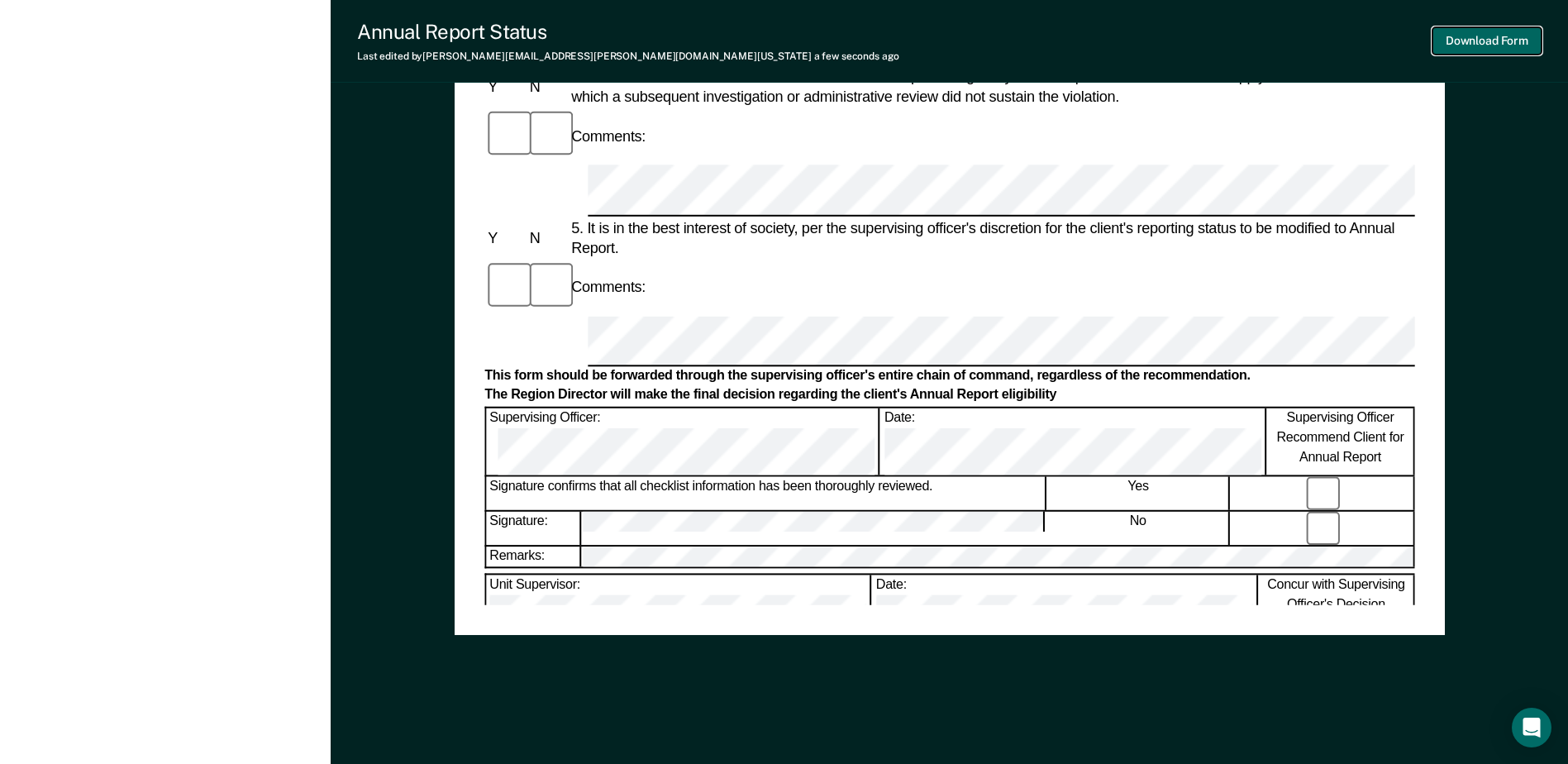
click at [1509, 40] on button "Download Form" at bounding box center [1486, 40] width 109 height 27
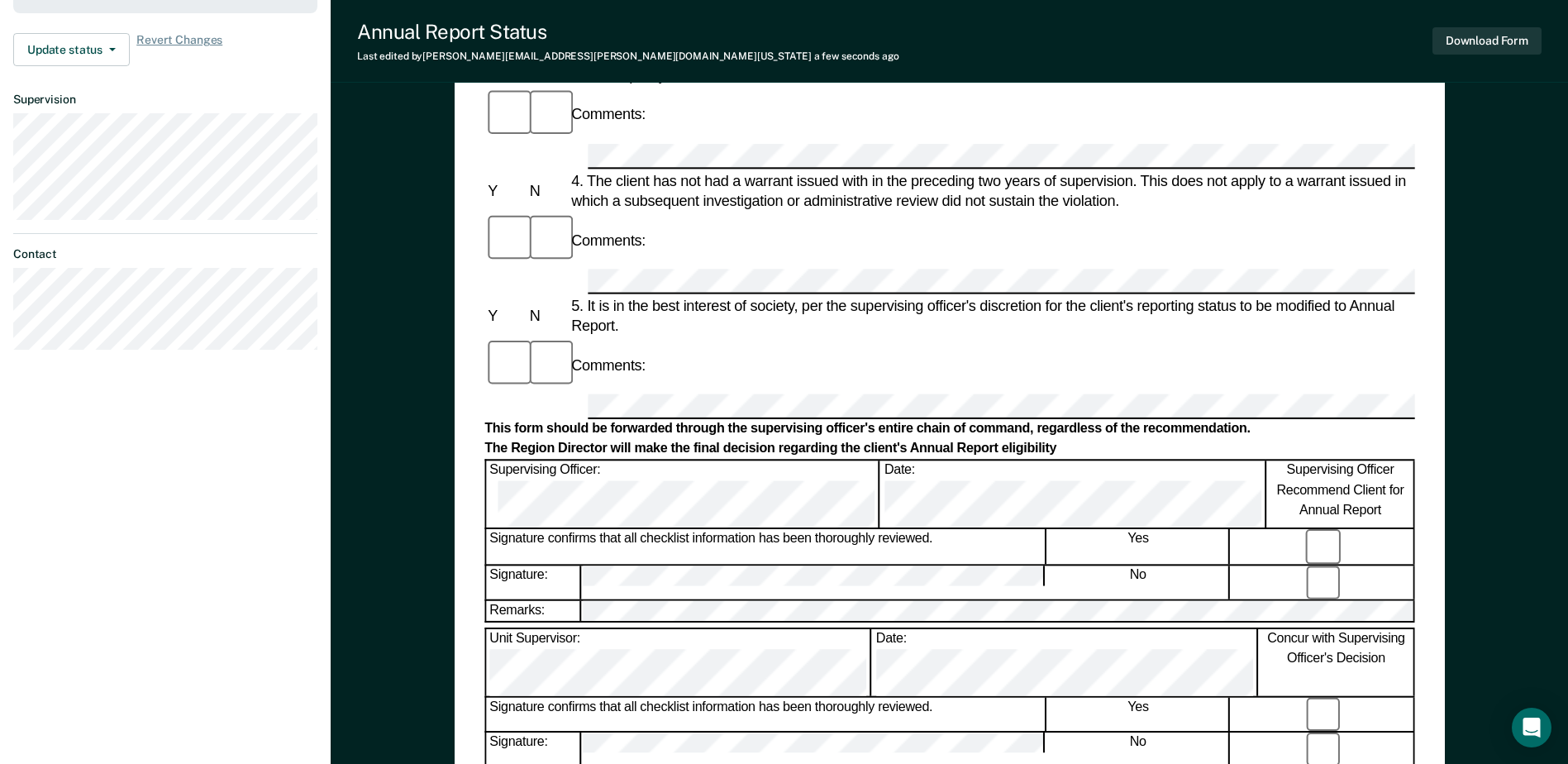
scroll to position [462, 0]
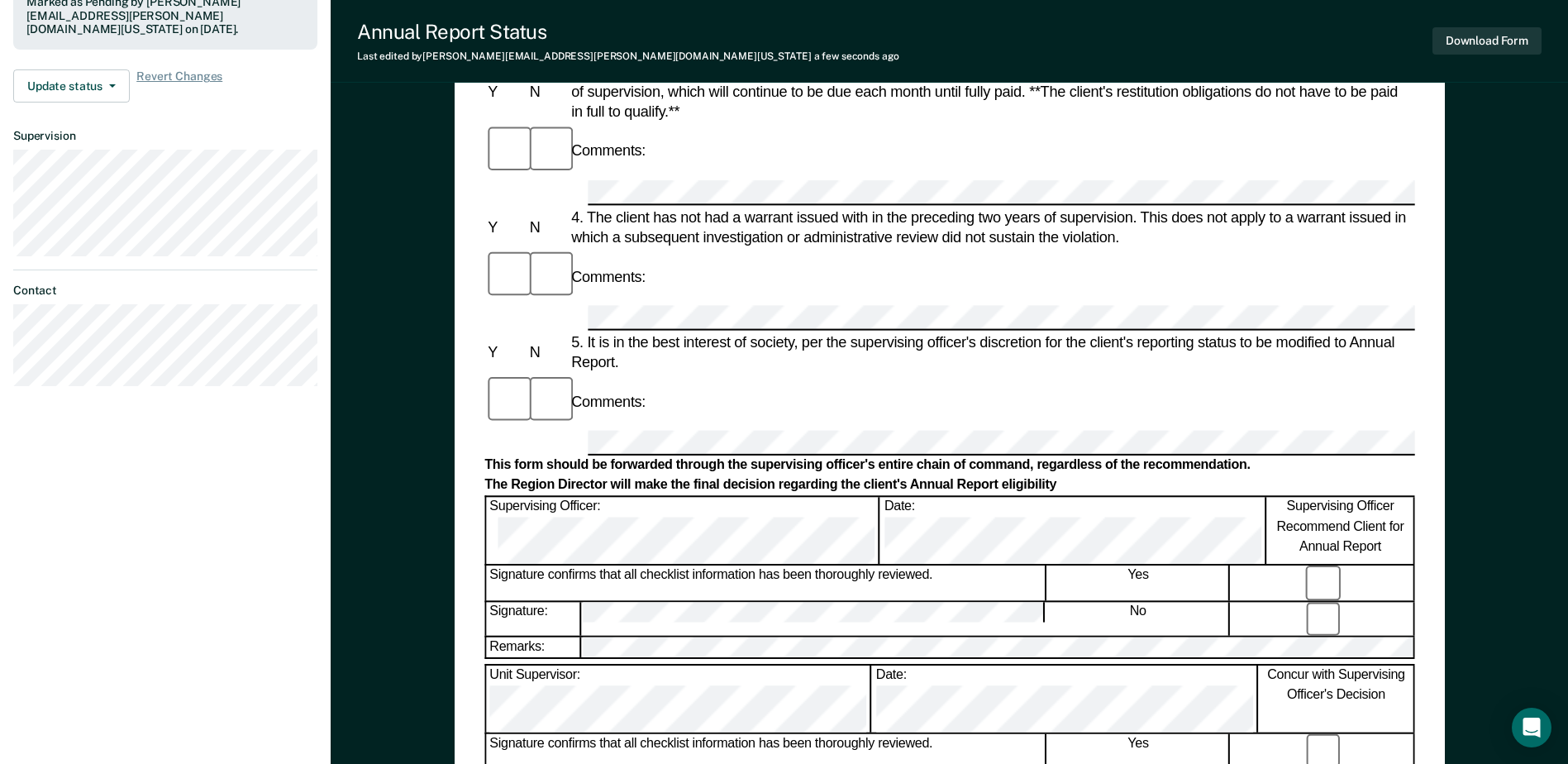
click at [1424, 43] on div "Annual Report Status Last edited by [PERSON_NAME][EMAIL_ADDRESS][PERSON_NAME][D…" at bounding box center [948, 41] width 1237 height 83
click at [1461, 48] on button "Download Form" at bounding box center [1486, 40] width 109 height 27
